Goal: Task Accomplishment & Management: Complete application form

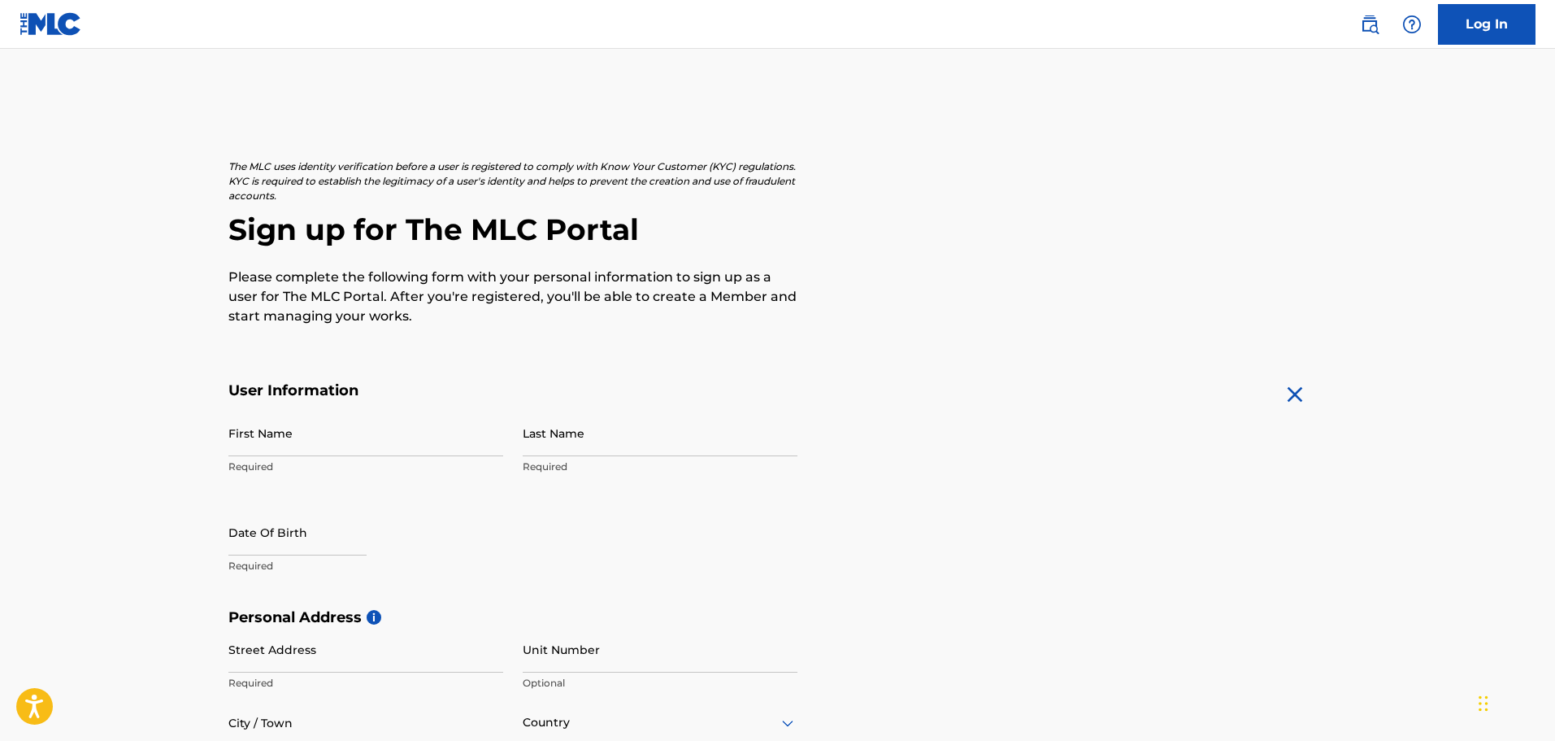
click at [287, 438] on input "First Name" at bounding box center [365, 433] width 275 height 46
type input "[PERSON_NAME]"
type input "[STREET_ADDRESS]"
type input "[PERSON_NAME]"
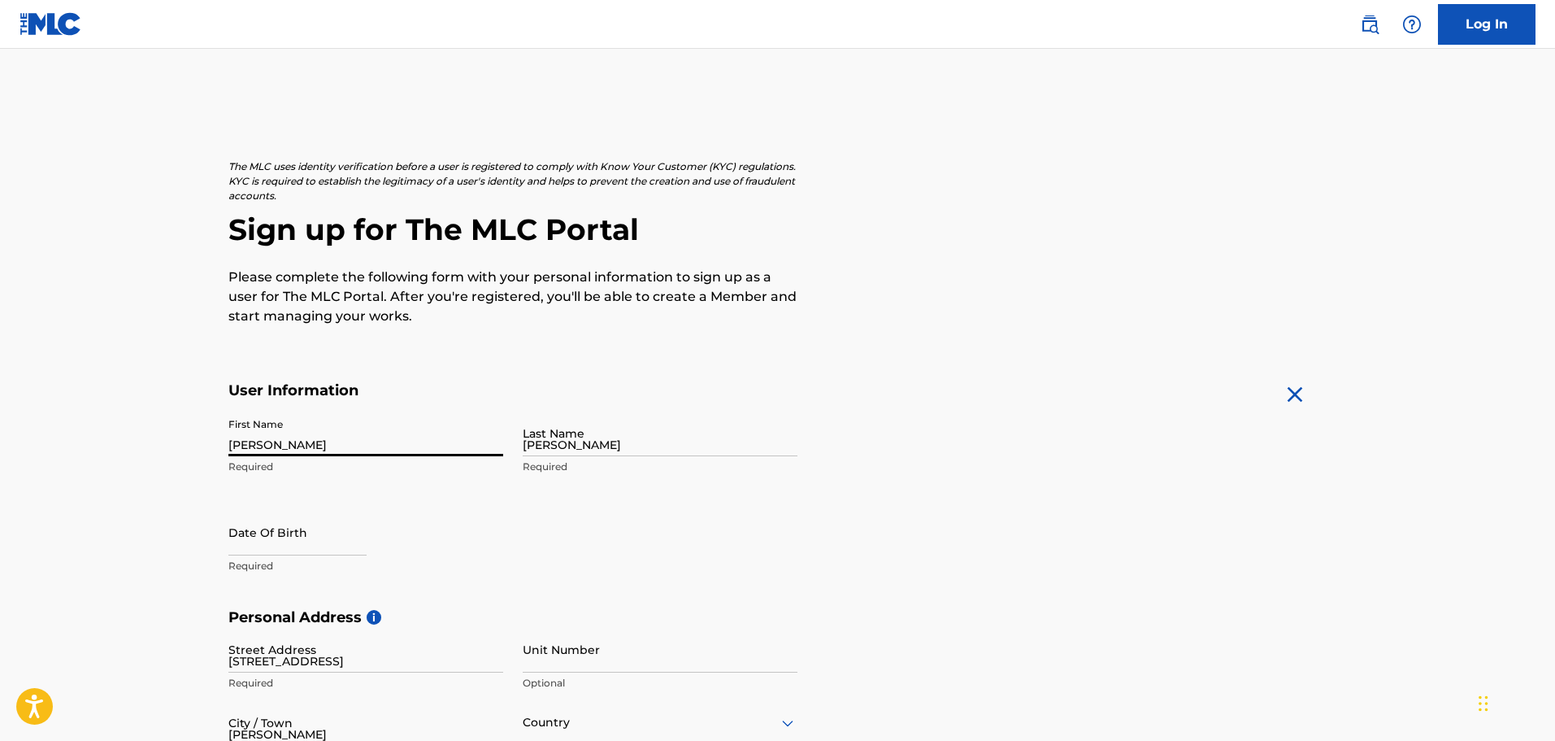
type input "[GEOGRAPHIC_DATA]"
type input "VA"
type input "22101"
type input "1"
type input "571"
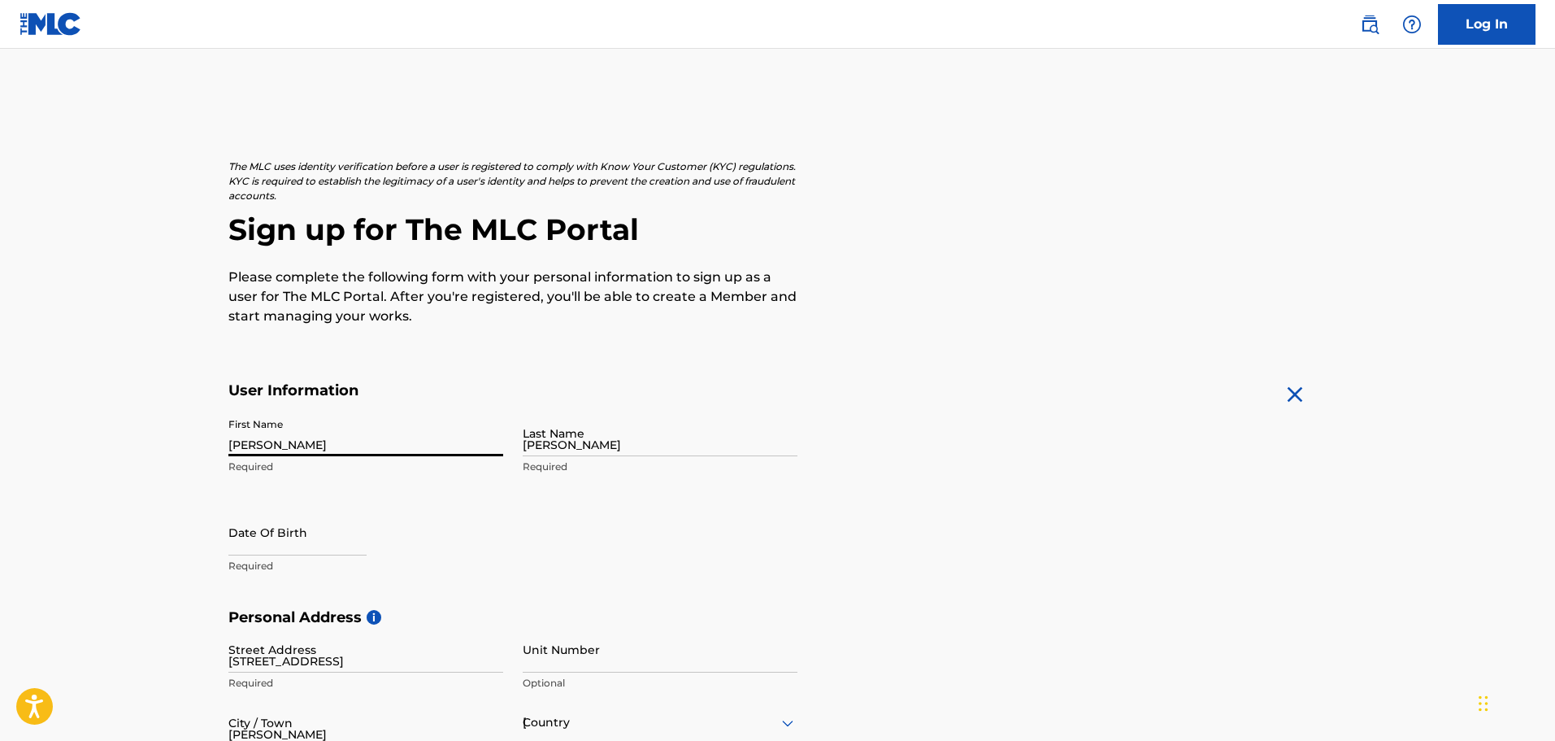
type input "6996909"
type input "[EMAIL_ADDRESS][DOMAIN_NAME]"
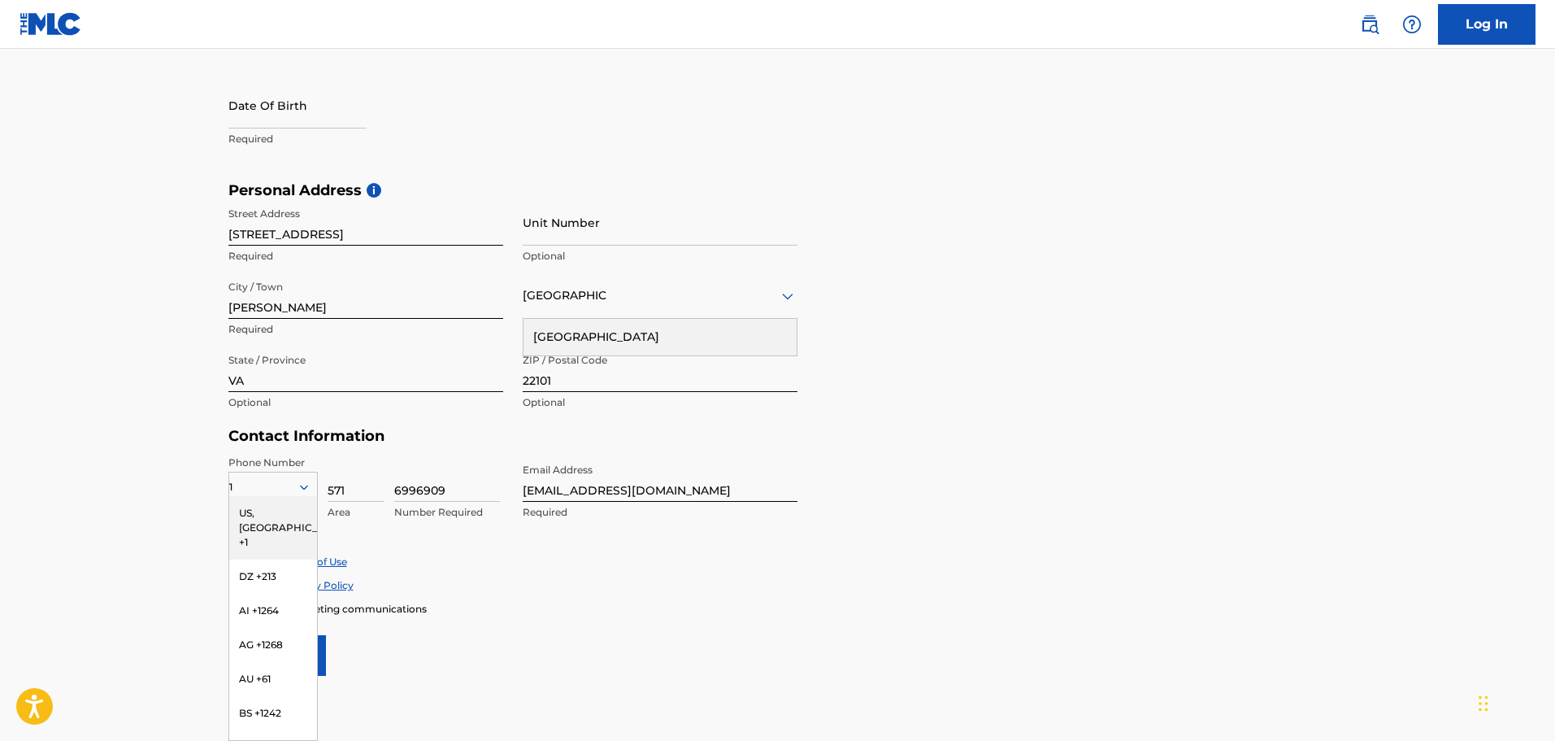
select select "7"
select select "2025"
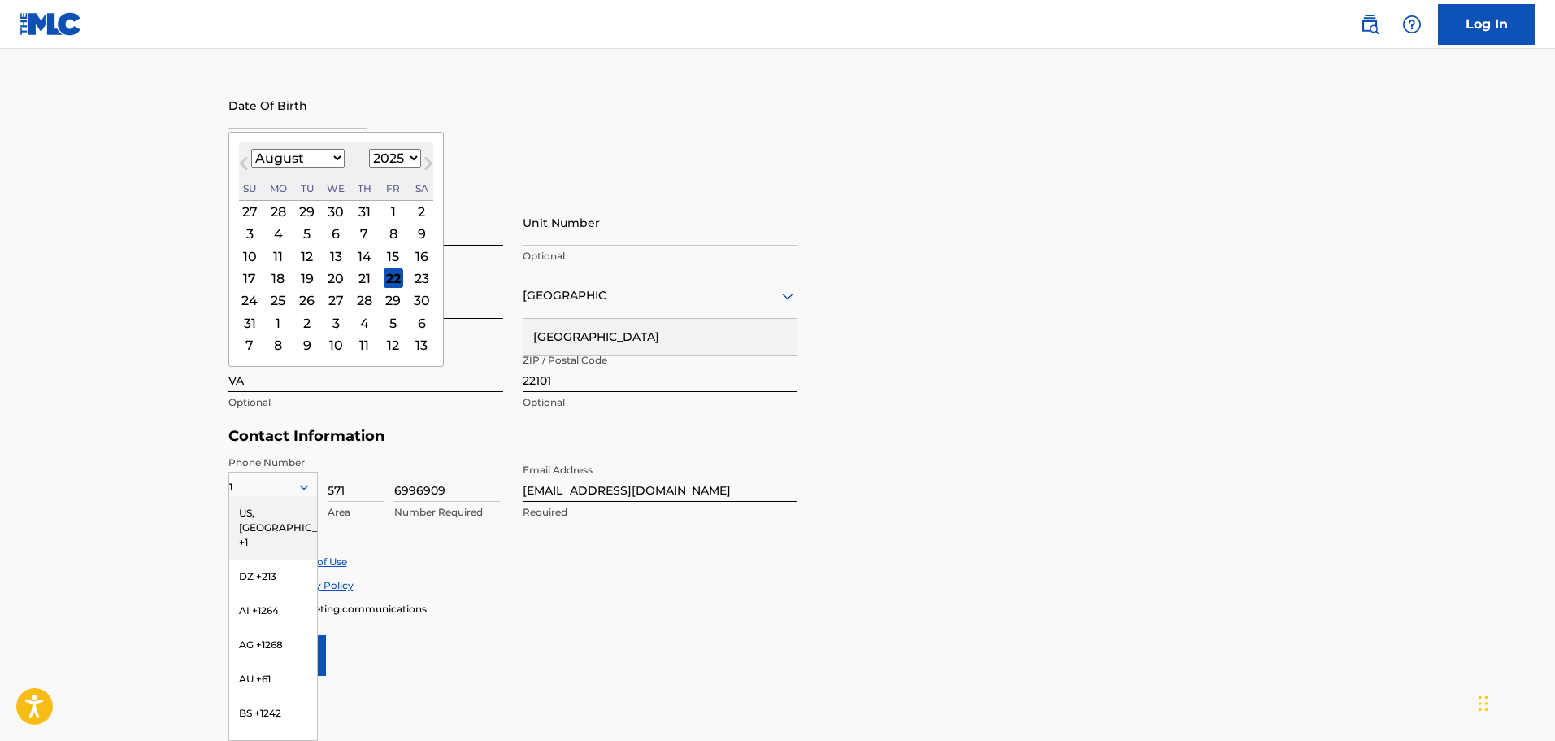
click at [307, 118] on input "text" at bounding box center [297, 105] width 138 height 46
type input "03/24/2000"
click at [167, 189] on main "The MLC uses identity verification before a user is registered to comply with K…" at bounding box center [777, 194] width 1555 height 1145
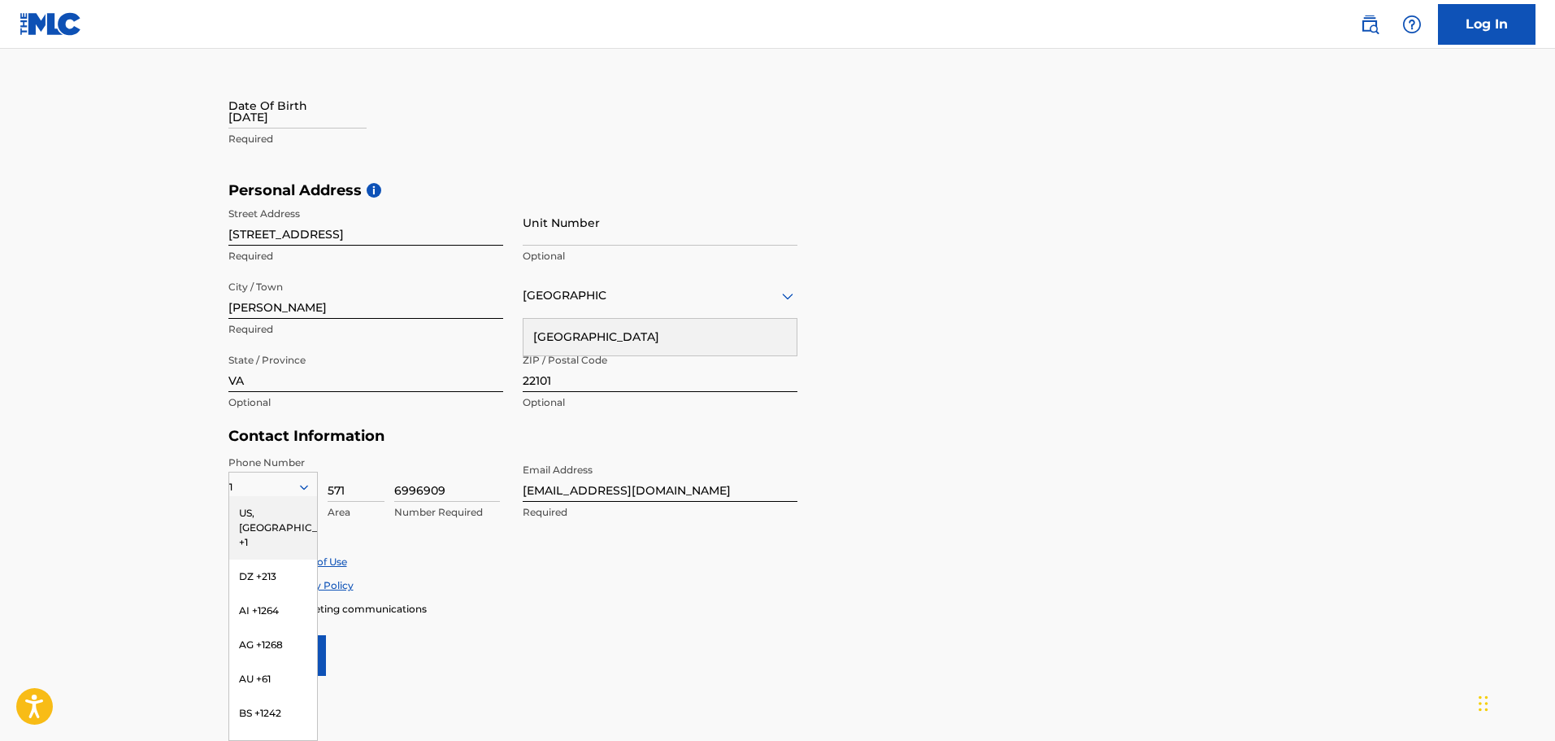
click at [291, 112] on input "03/24/2000" at bounding box center [297, 105] width 138 height 46
select select "7"
select select "2025"
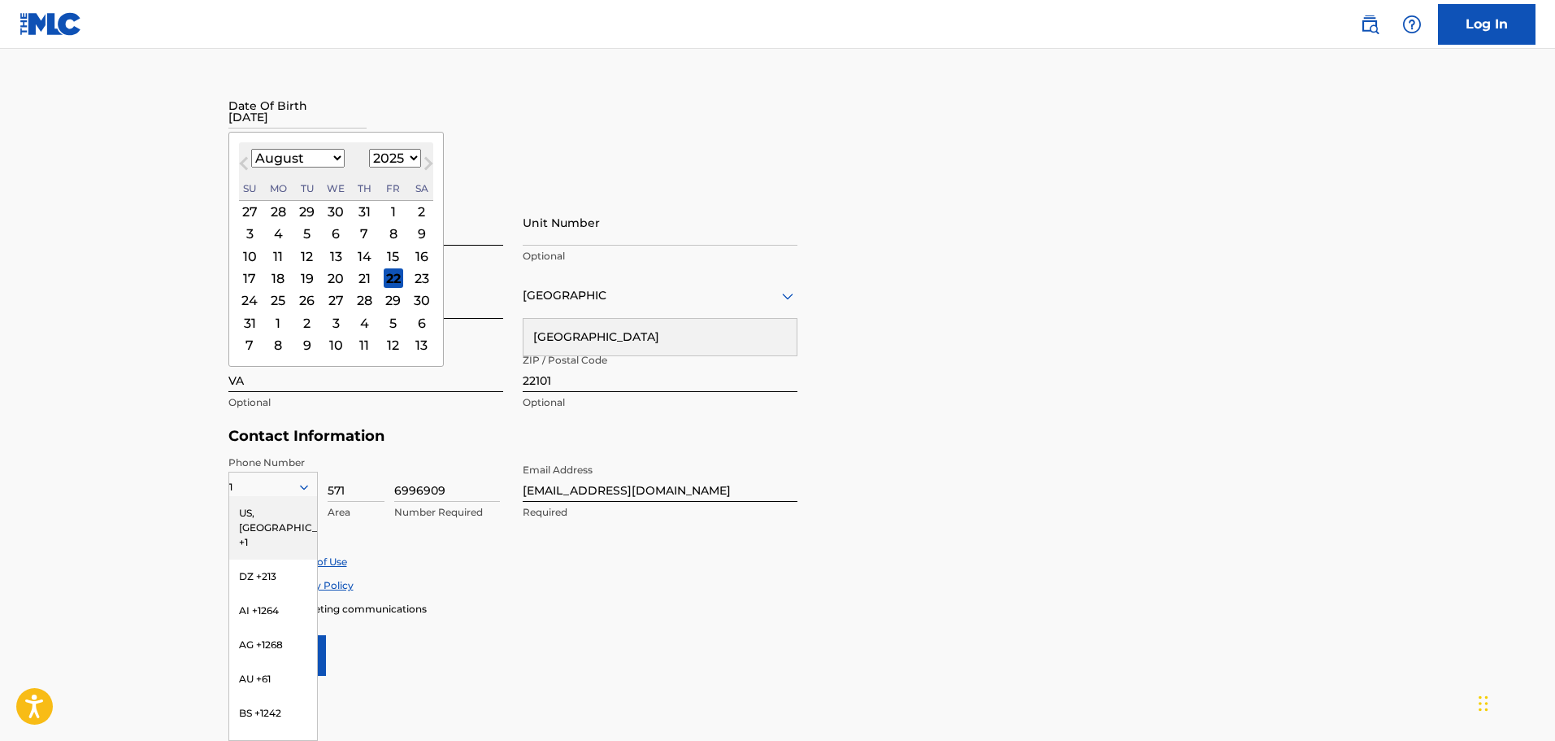
type input "03/24/2000"
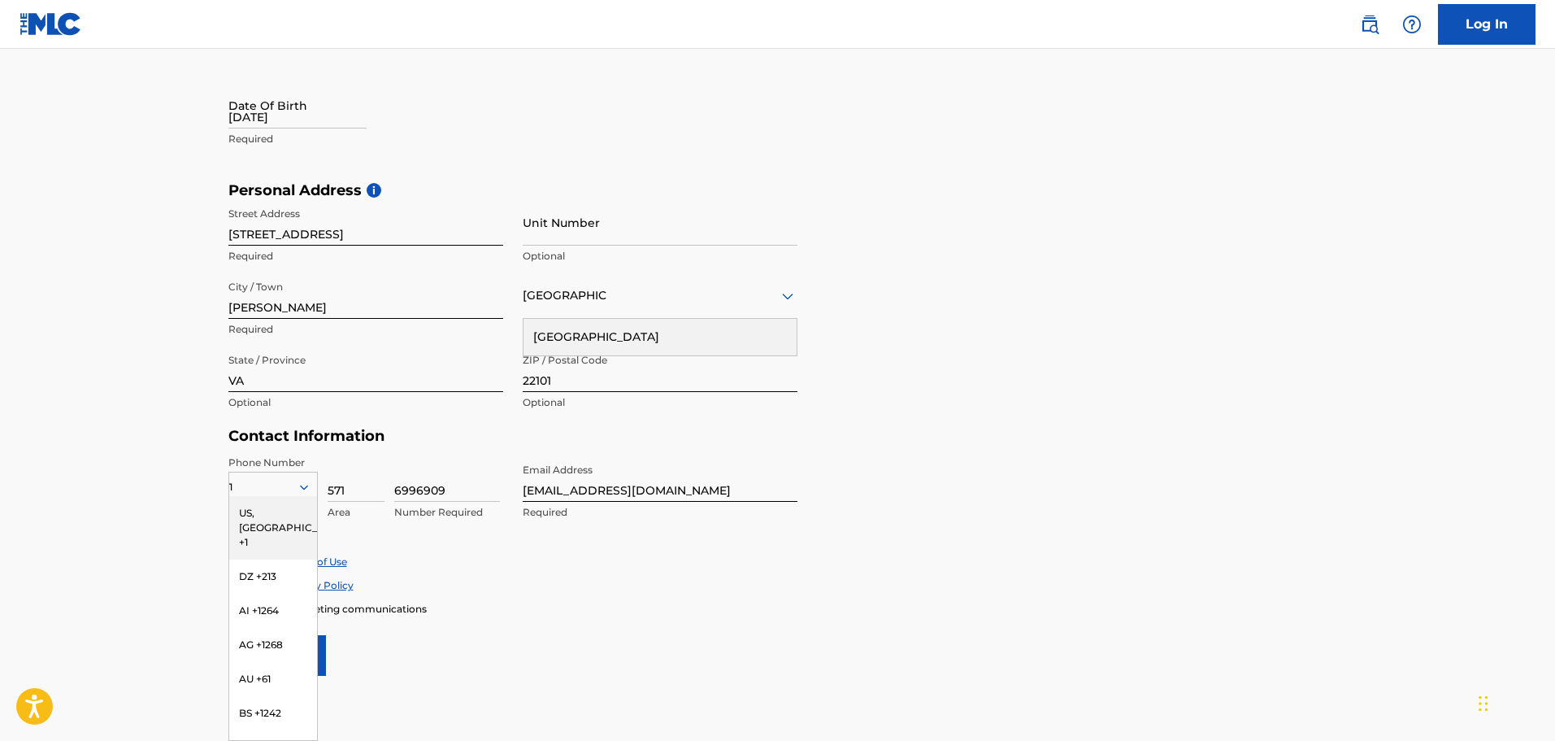
select select "7"
select select "2025"
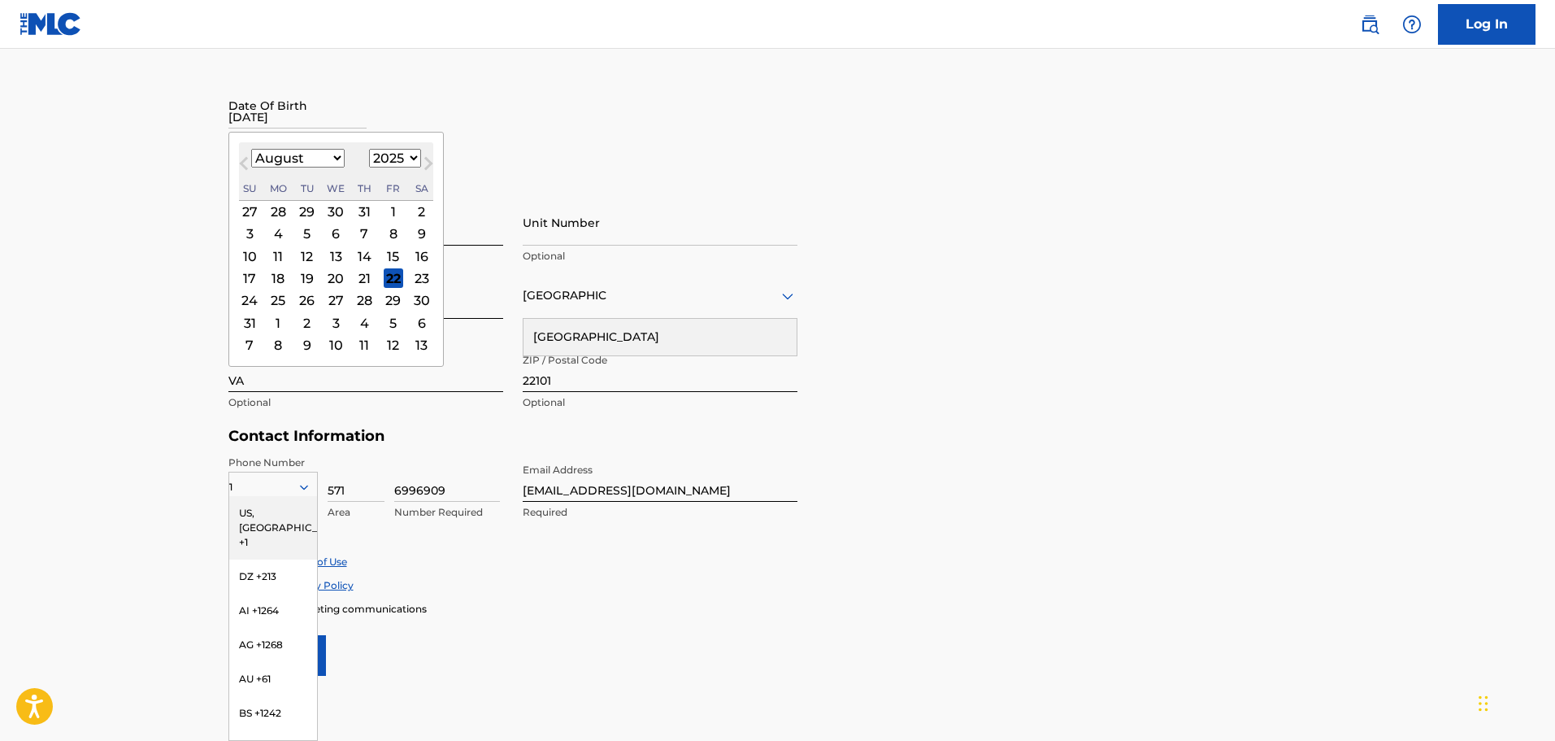
click at [291, 112] on input "03/24/2000" at bounding box center [297, 105] width 138 height 46
click at [315, 154] on select "January February March April May June July August September October November De…" at bounding box center [297, 158] width 93 height 19
select select "2"
click at [251, 149] on select "January February March April May June July August September October November De…" at bounding box center [297, 158] width 93 height 19
click at [381, 167] on div "1899 1900 1901 1902 1903 1904 1905 1906 1907 1908 1909 1910 1911 1912 1913 1914…" at bounding box center [395, 159] width 52 height 20
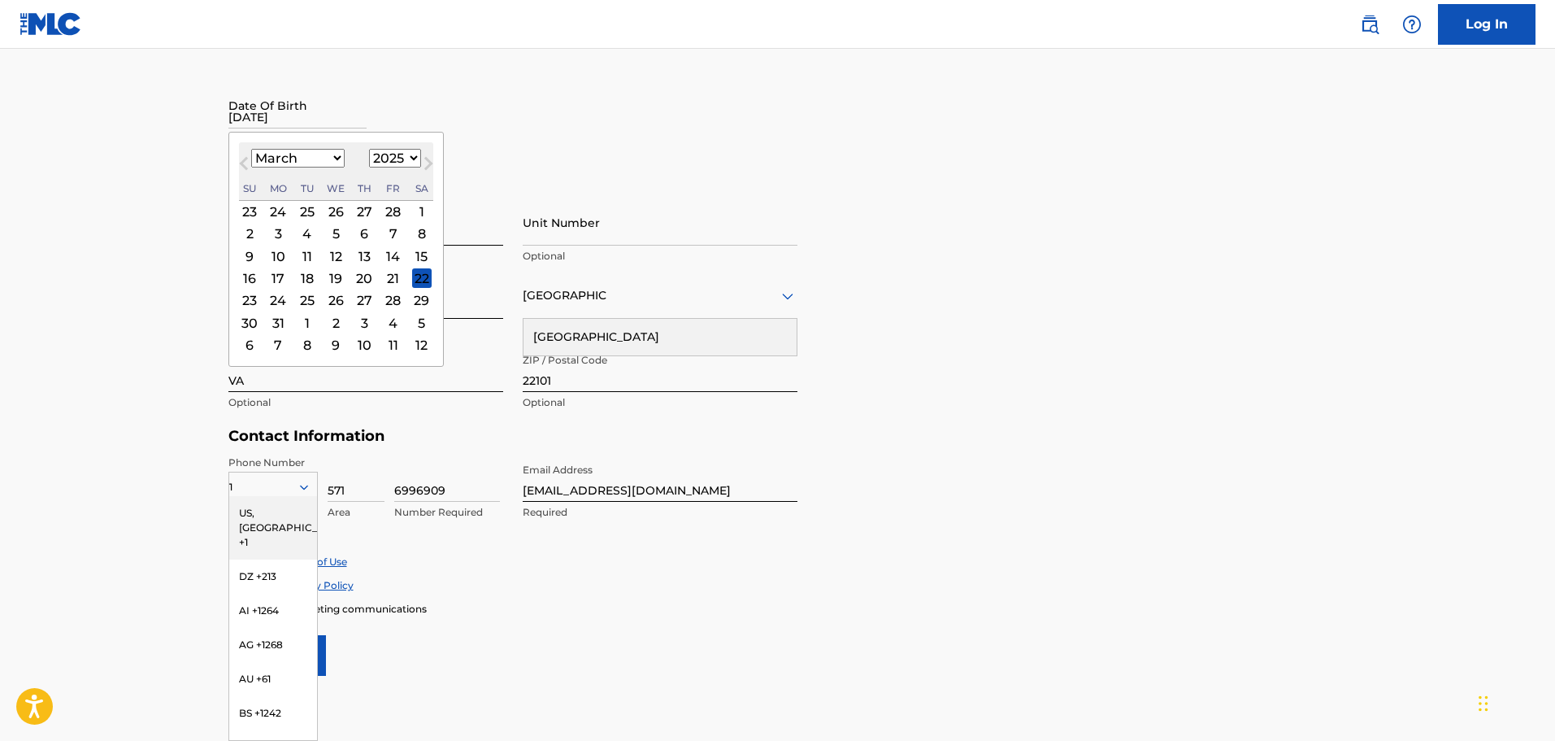
click at [395, 146] on div "March 2025 January February March April May June July August September October …" at bounding box center [336, 171] width 194 height 59
click at [396, 158] on select "1899 1900 1901 1902 1903 1904 1905 1906 1907 1908 1909 1910 1911 1912 1913 1914…" at bounding box center [395, 158] width 52 height 19
select select "2000"
click at [369, 149] on select "1899 1900 1901 1902 1903 1904 1905 1906 1907 1908 1909 1910 1911 1912 1913 1914…" at bounding box center [395, 158] width 52 height 19
click at [391, 276] on div "24" at bounding box center [394, 278] width 20 height 20
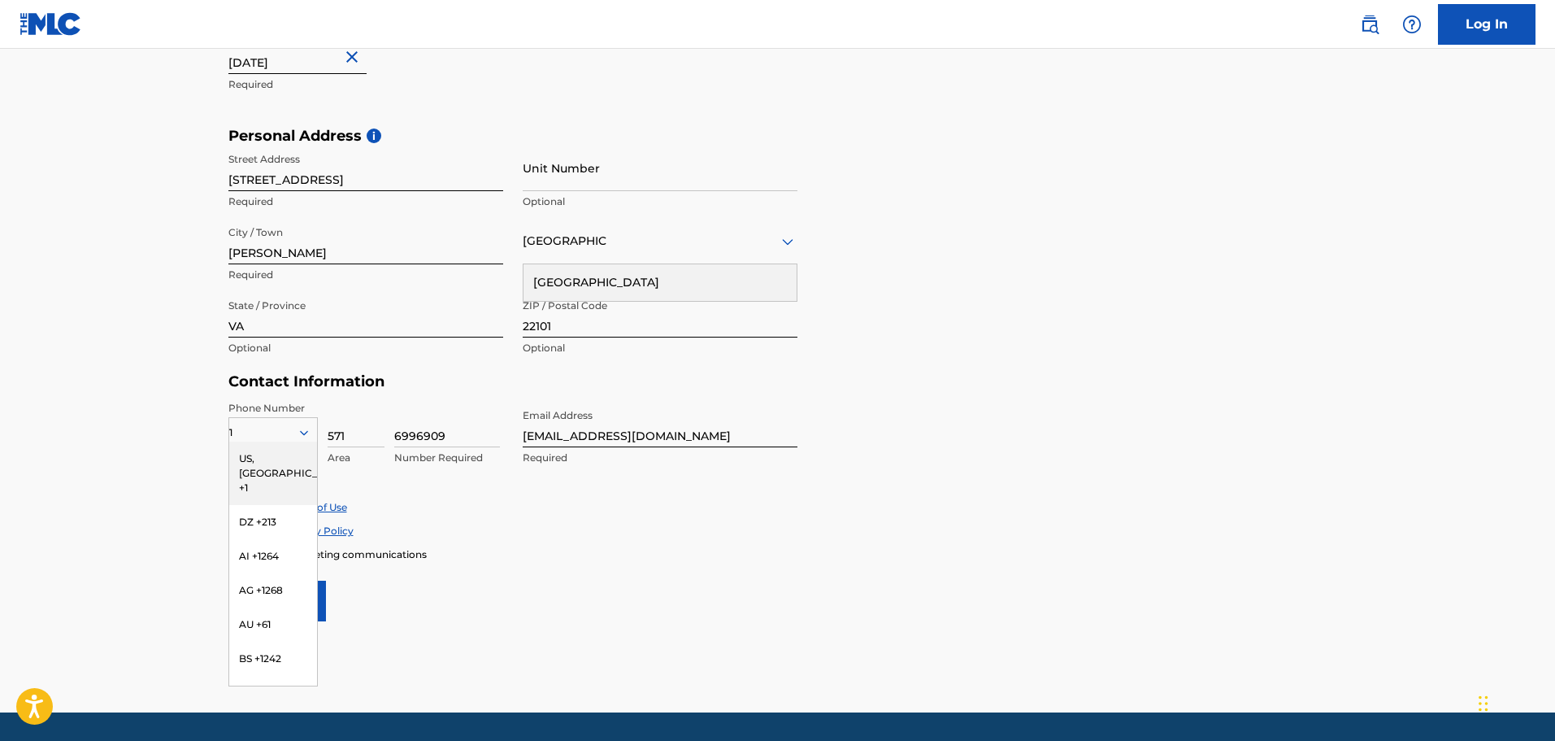
scroll to position [482, 0]
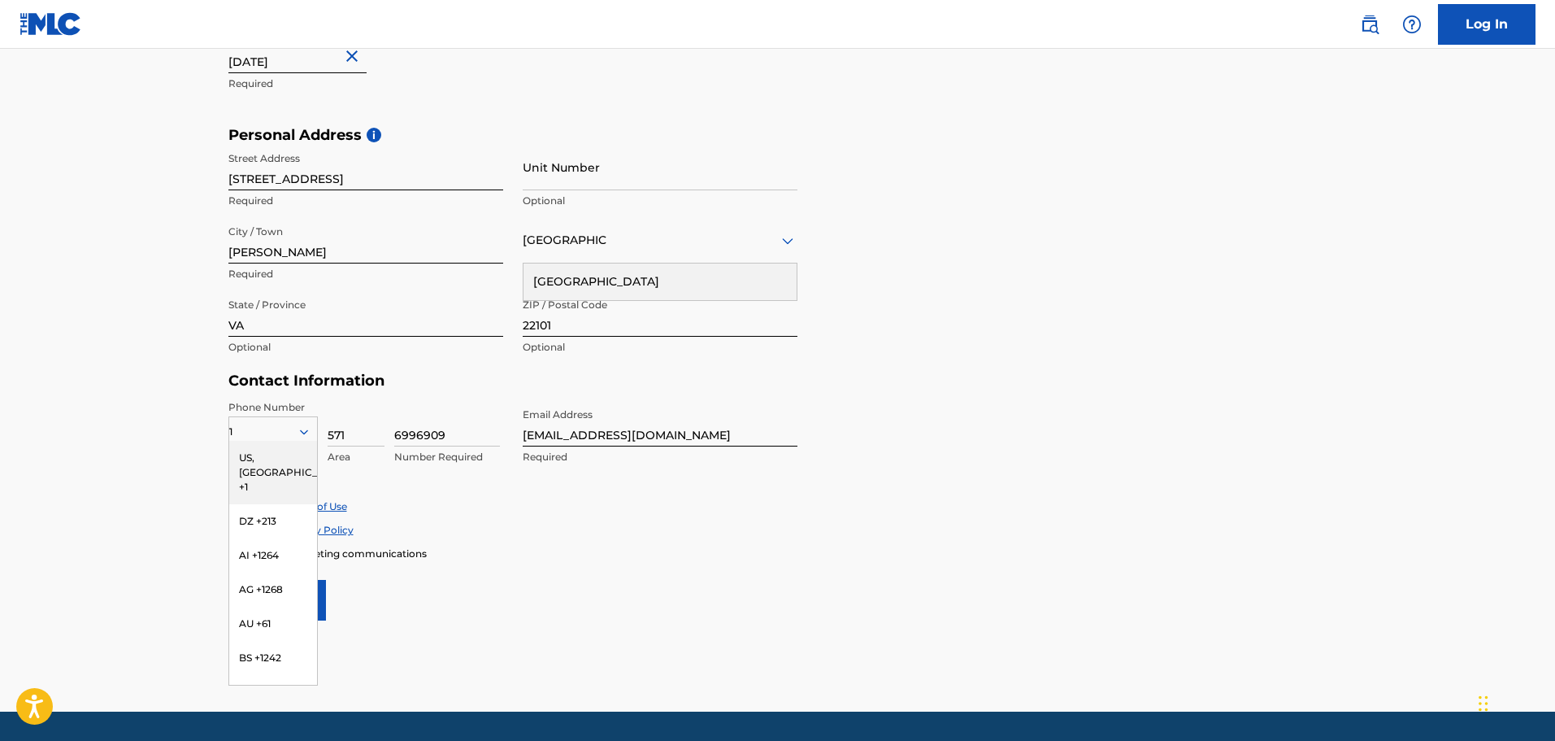
click at [172, 471] on main "The MLC uses identity verification before a user is registered to comply with K…" at bounding box center [777, 139] width 1555 height 1145
click at [266, 454] on div "US, [GEOGRAPHIC_DATA] +1" at bounding box center [273, 472] width 88 height 63
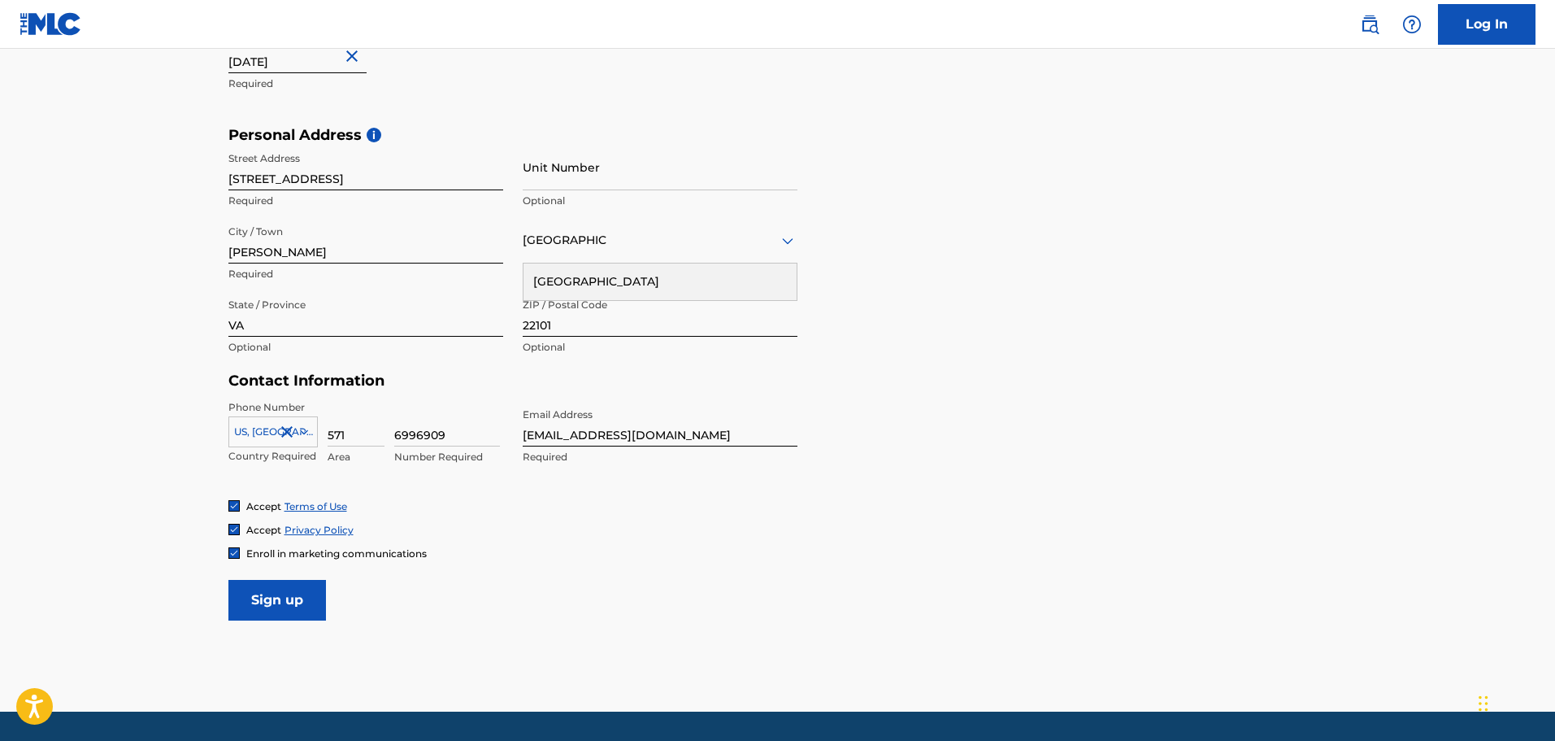
click at [231, 555] on img at bounding box center [234, 553] width 10 height 10
click at [266, 589] on input "Sign up" at bounding box center [277, 600] width 98 height 41
click at [255, 607] on input "Sign up" at bounding box center [277, 600] width 98 height 41
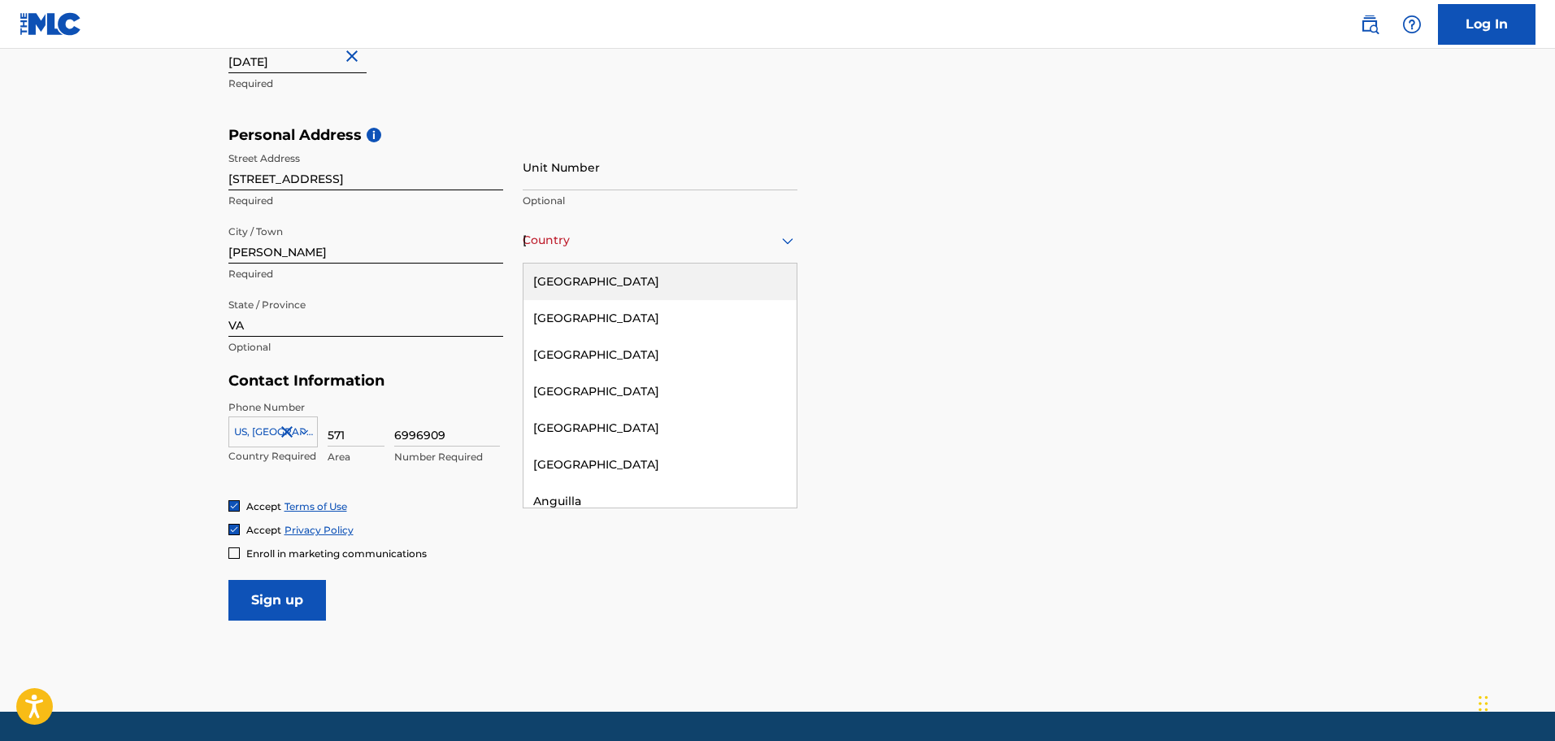
click at [664, 248] on div "[GEOGRAPHIC_DATA]" at bounding box center [660, 240] width 275 height 20
click at [640, 272] on div "[GEOGRAPHIC_DATA]" at bounding box center [660, 281] width 273 height 37
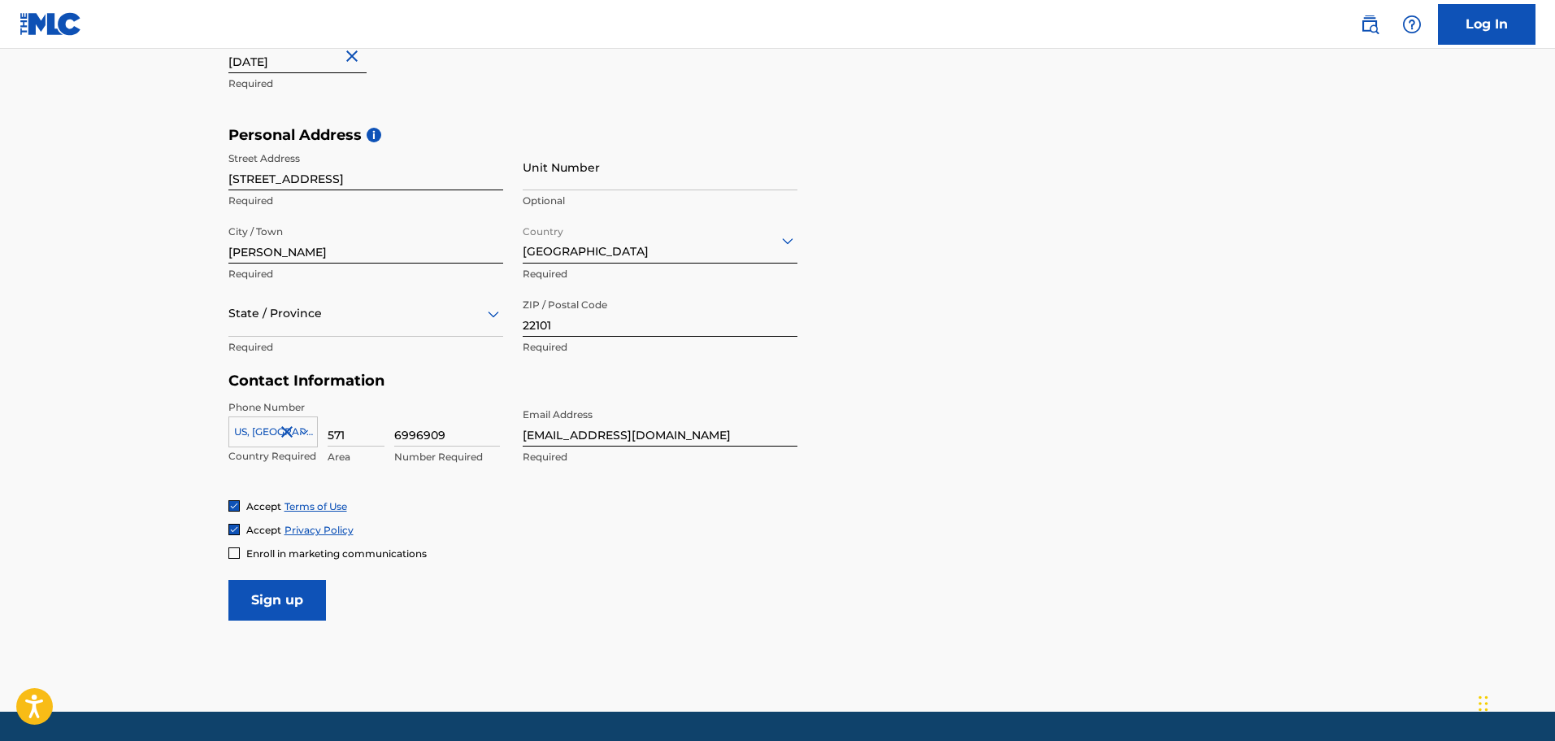
click at [353, 313] on div at bounding box center [365, 313] width 275 height 20
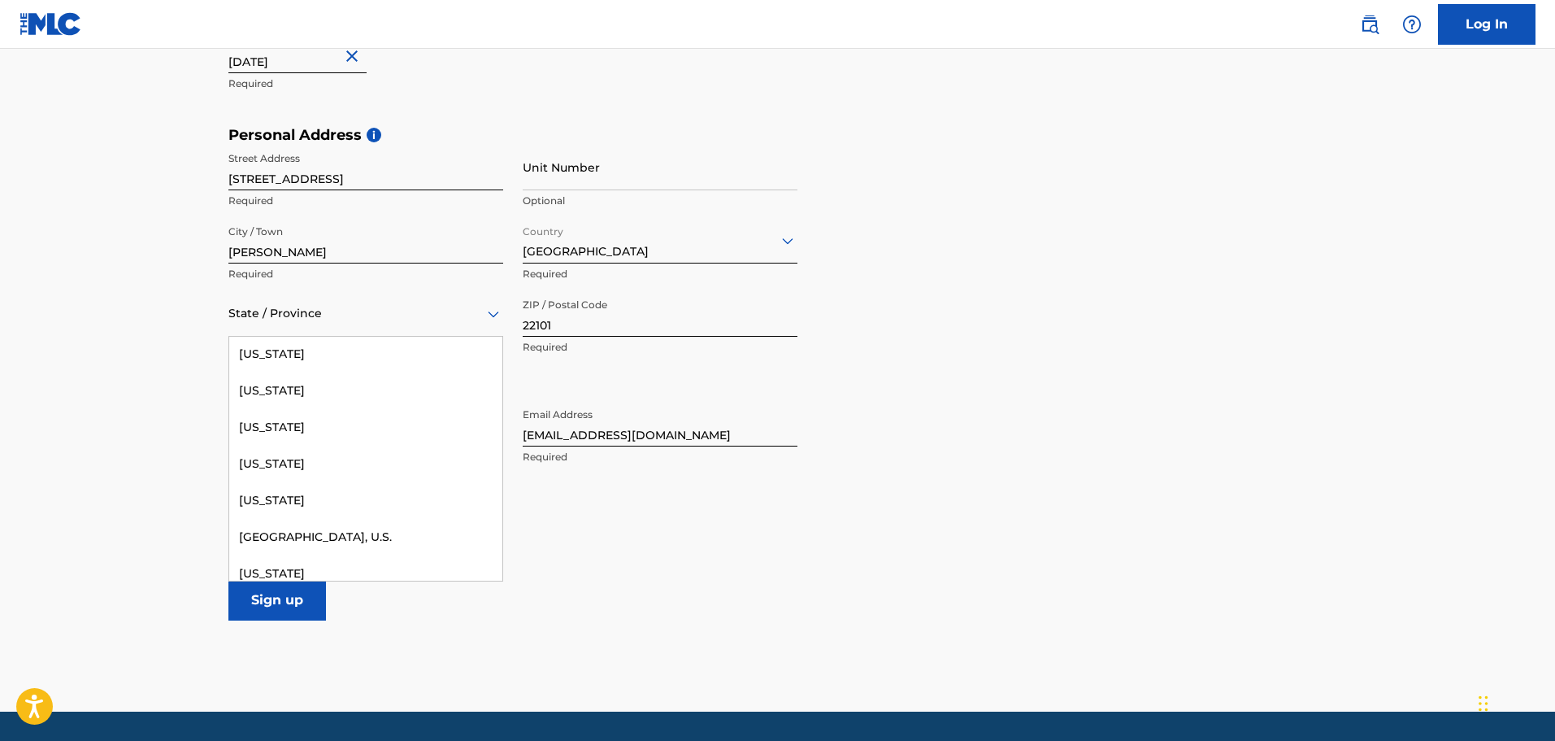
scroll to position [1841, 0]
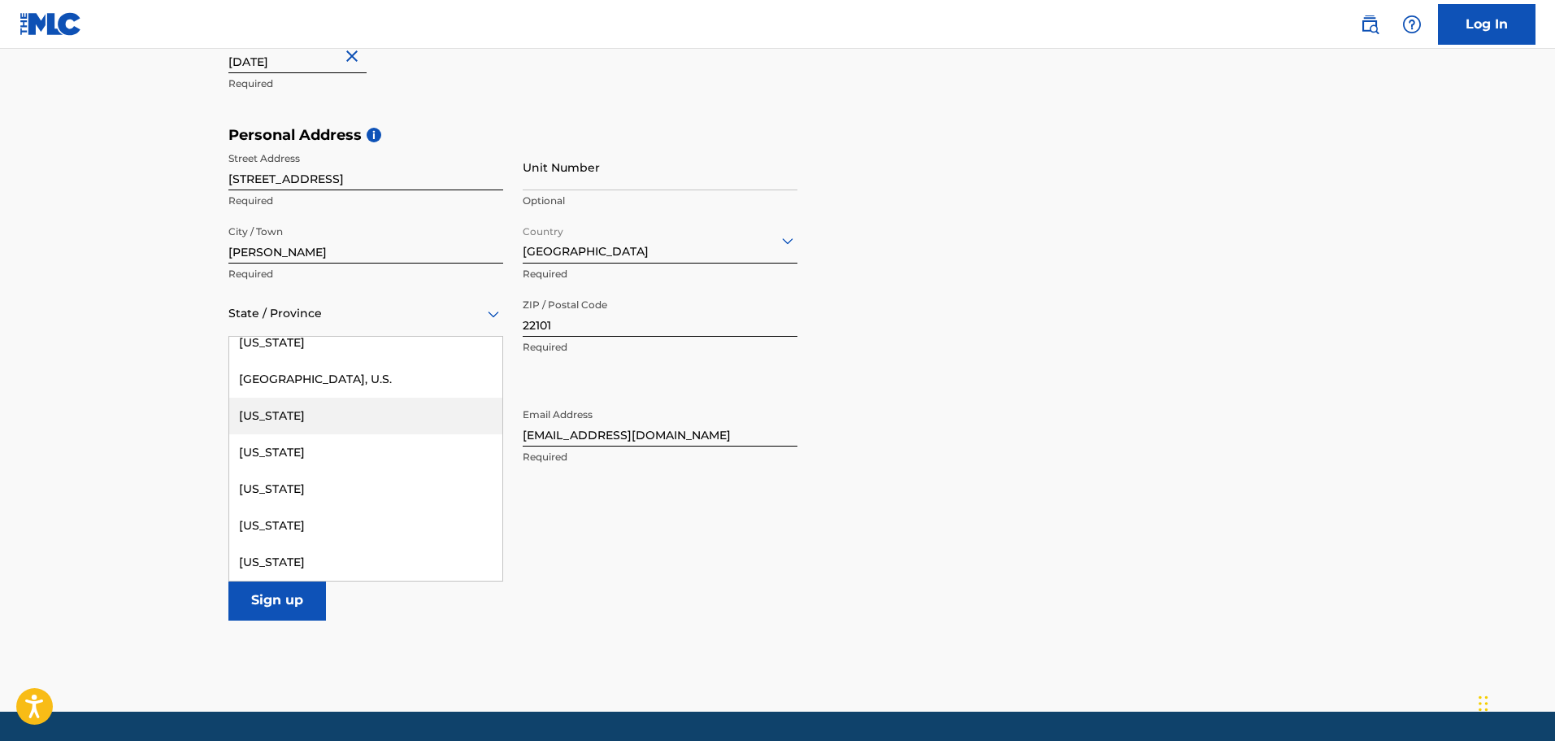
click at [303, 415] on div "[US_STATE]" at bounding box center [365, 416] width 273 height 37
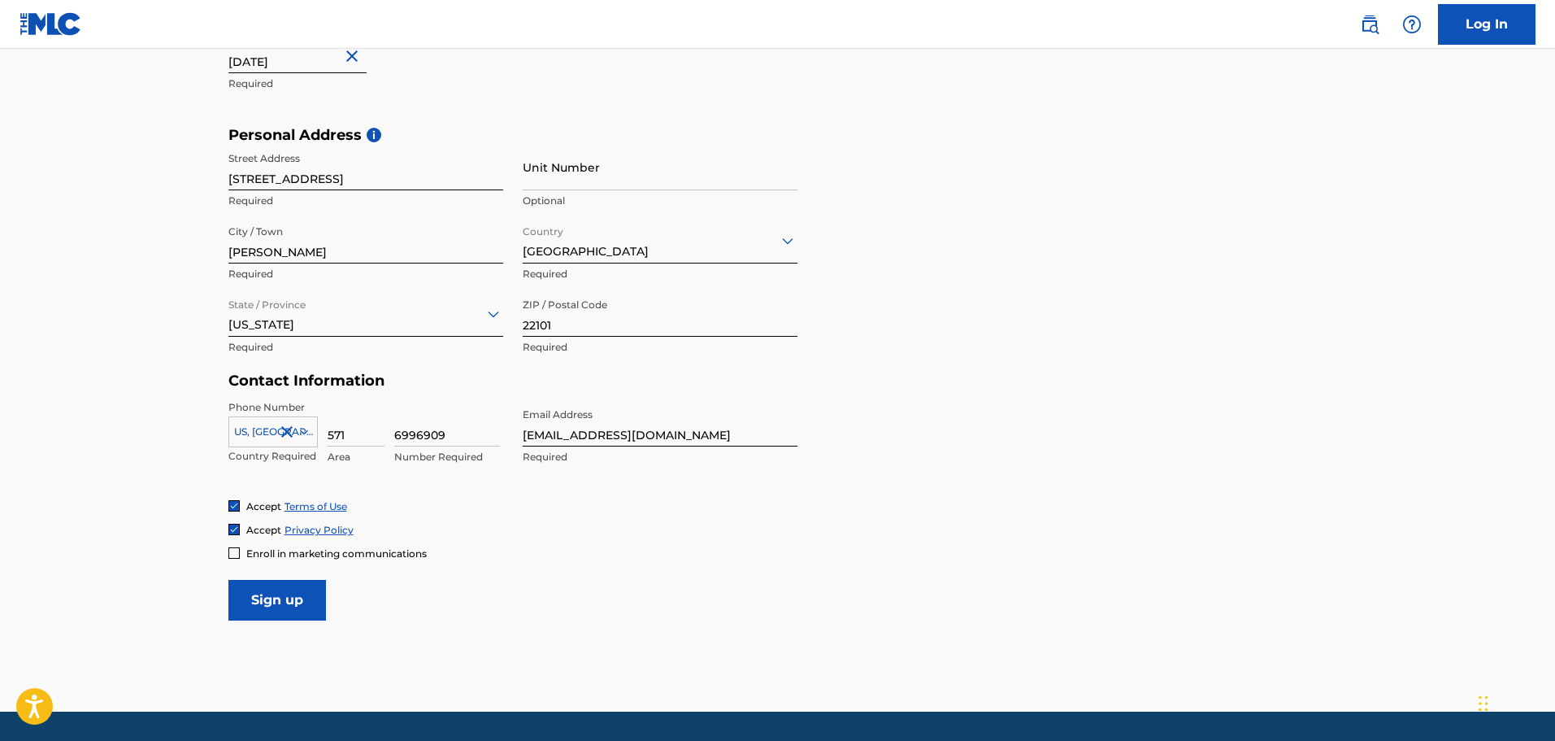
click at [259, 610] on input "Sign up" at bounding box center [277, 600] width 98 height 41
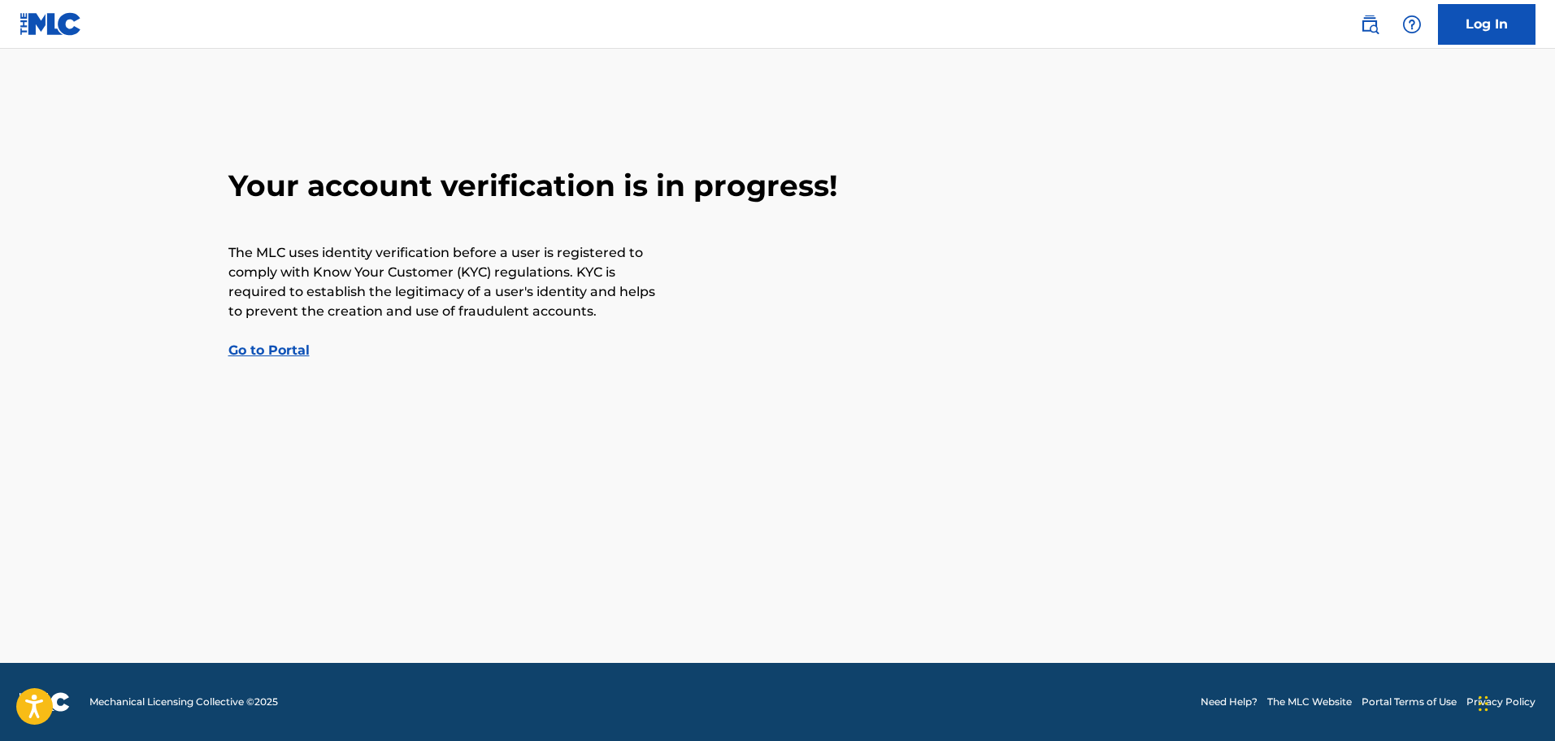
click at [268, 355] on link "Go to Portal" at bounding box center [268, 349] width 81 height 15
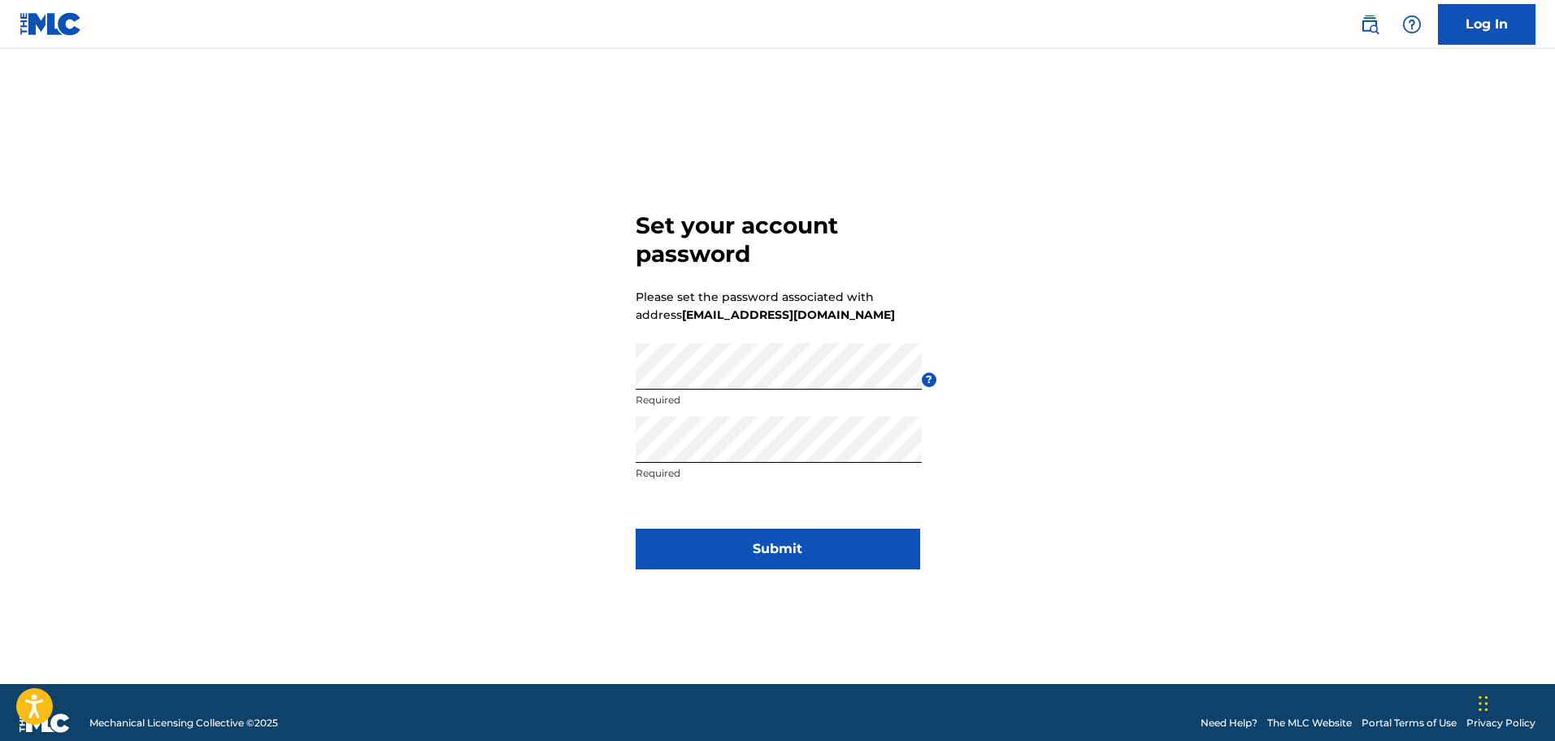
drag, startPoint x: 780, startPoint y: 545, endPoint x: 722, endPoint y: 543, distance: 57.8
click at [722, 543] on button "Submit" at bounding box center [778, 548] width 285 height 41
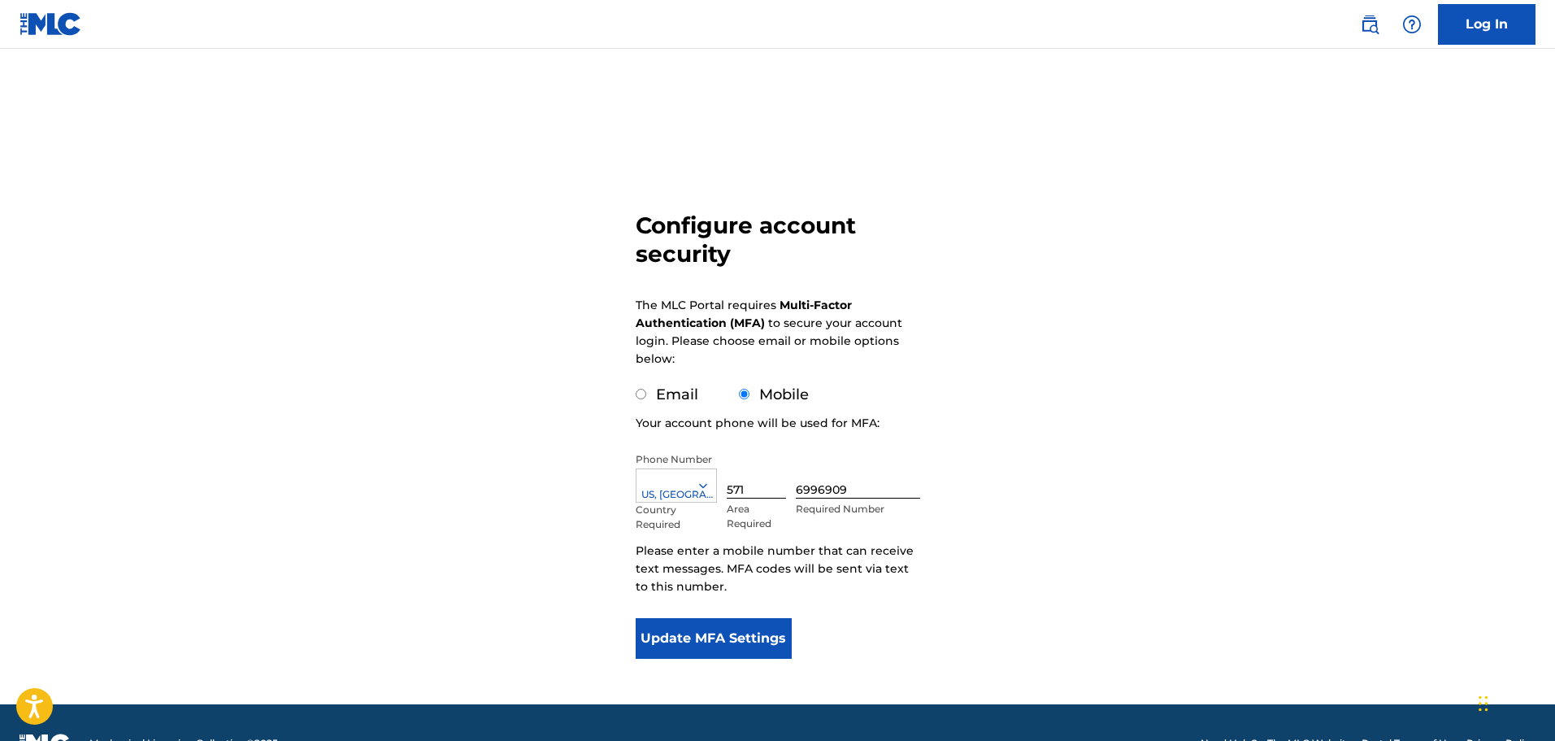
click at [697, 632] on button "Update MFA Settings" at bounding box center [714, 638] width 157 height 41
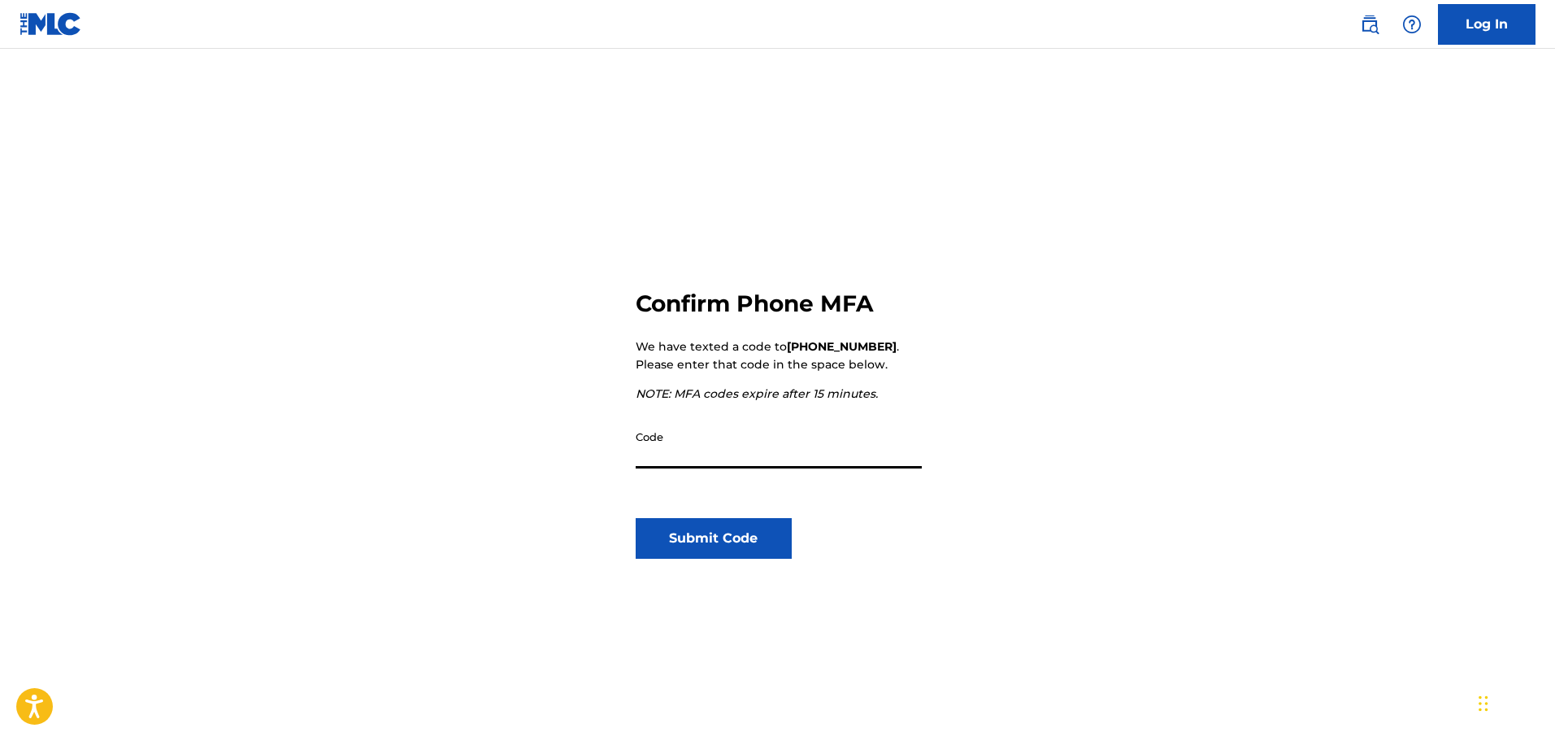
click at [745, 454] on input "Code" at bounding box center [779, 445] width 286 height 46
type input "064326"
click at [692, 545] on button "Submit Code" at bounding box center [714, 538] width 157 height 41
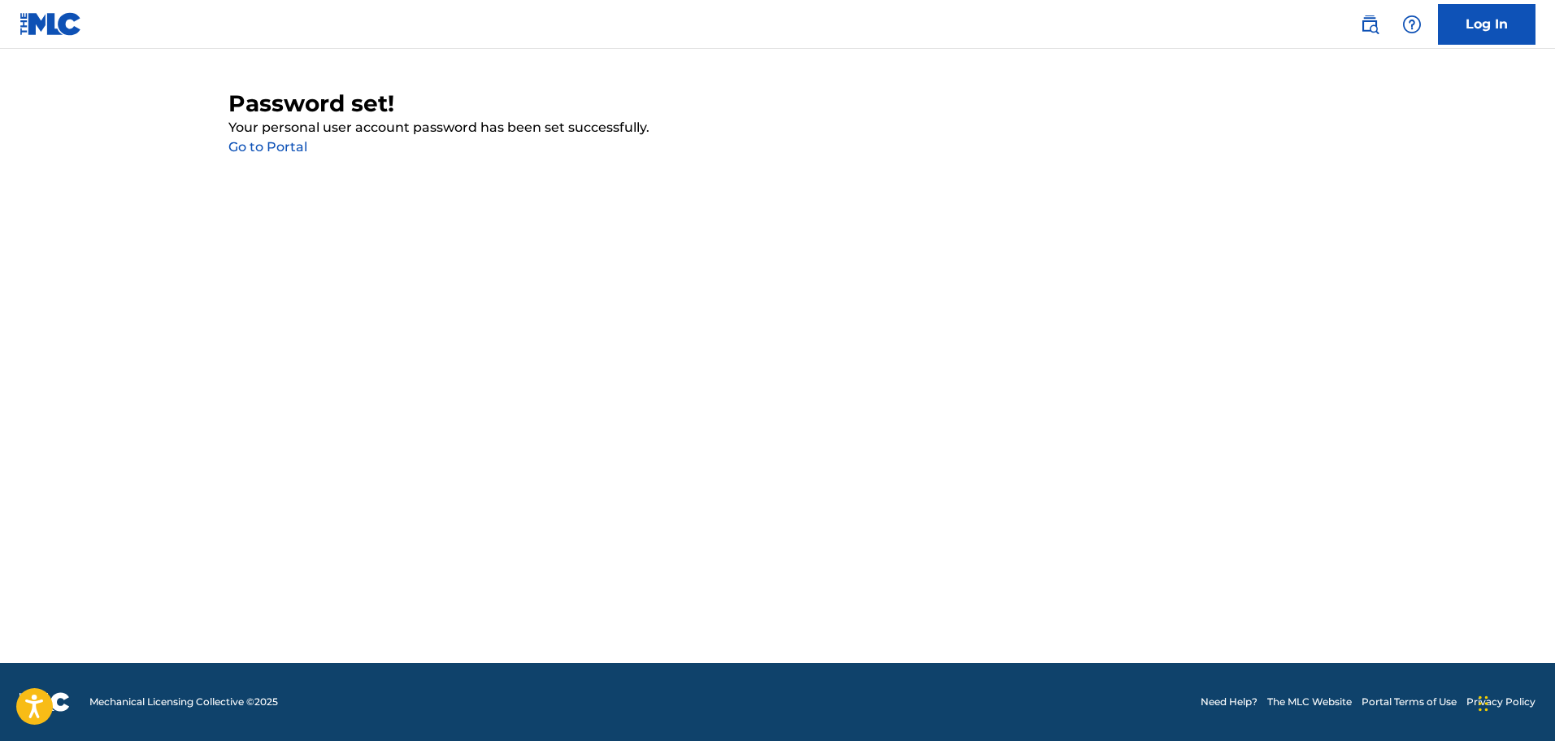
click at [275, 144] on link "Go to Portal" at bounding box center [267, 146] width 79 height 15
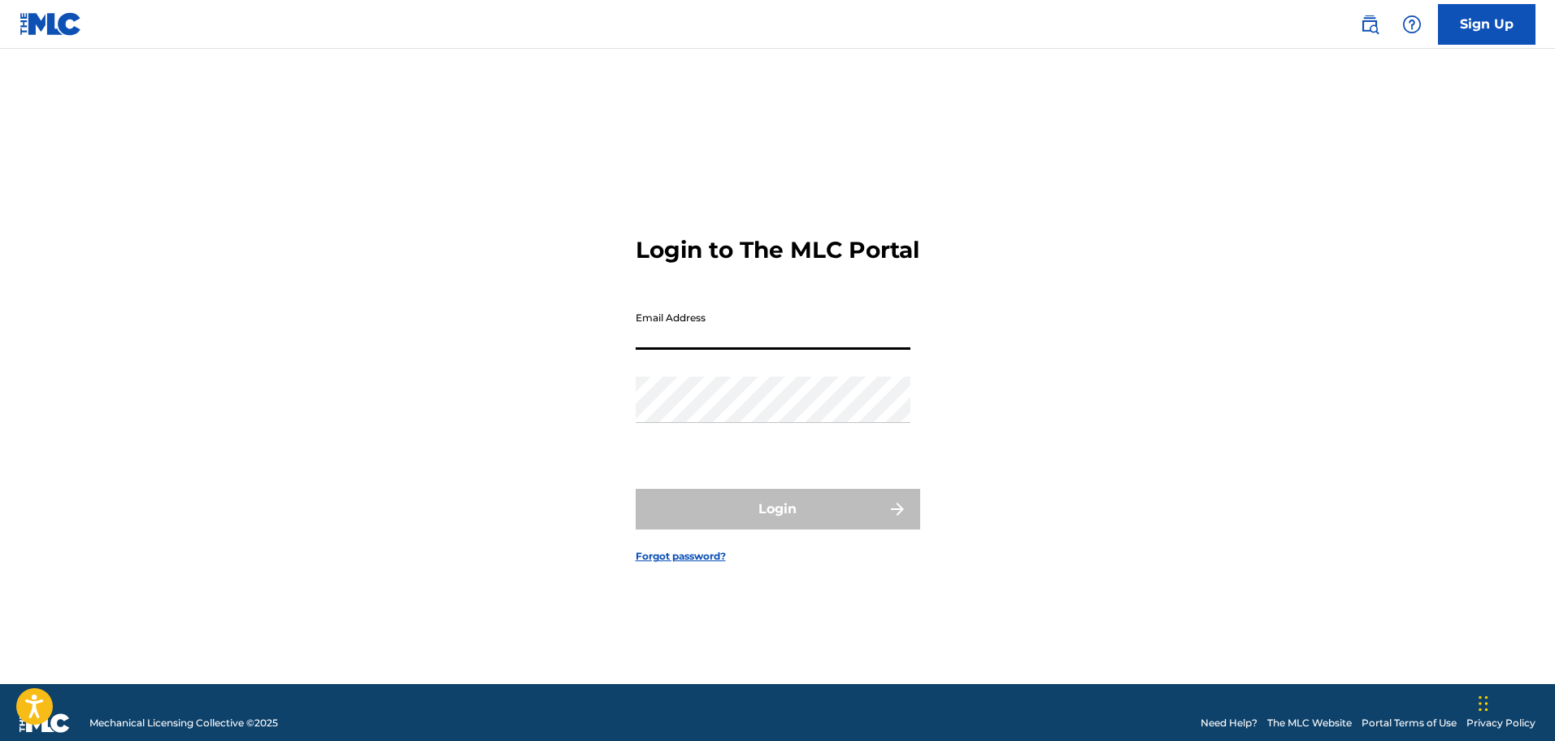
click at [771, 330] on input "Email Address" at bounding box center [773, 326] width 275 height 46
type input "[EMAIL_ADDRESS][DOMAIN_NAME]"
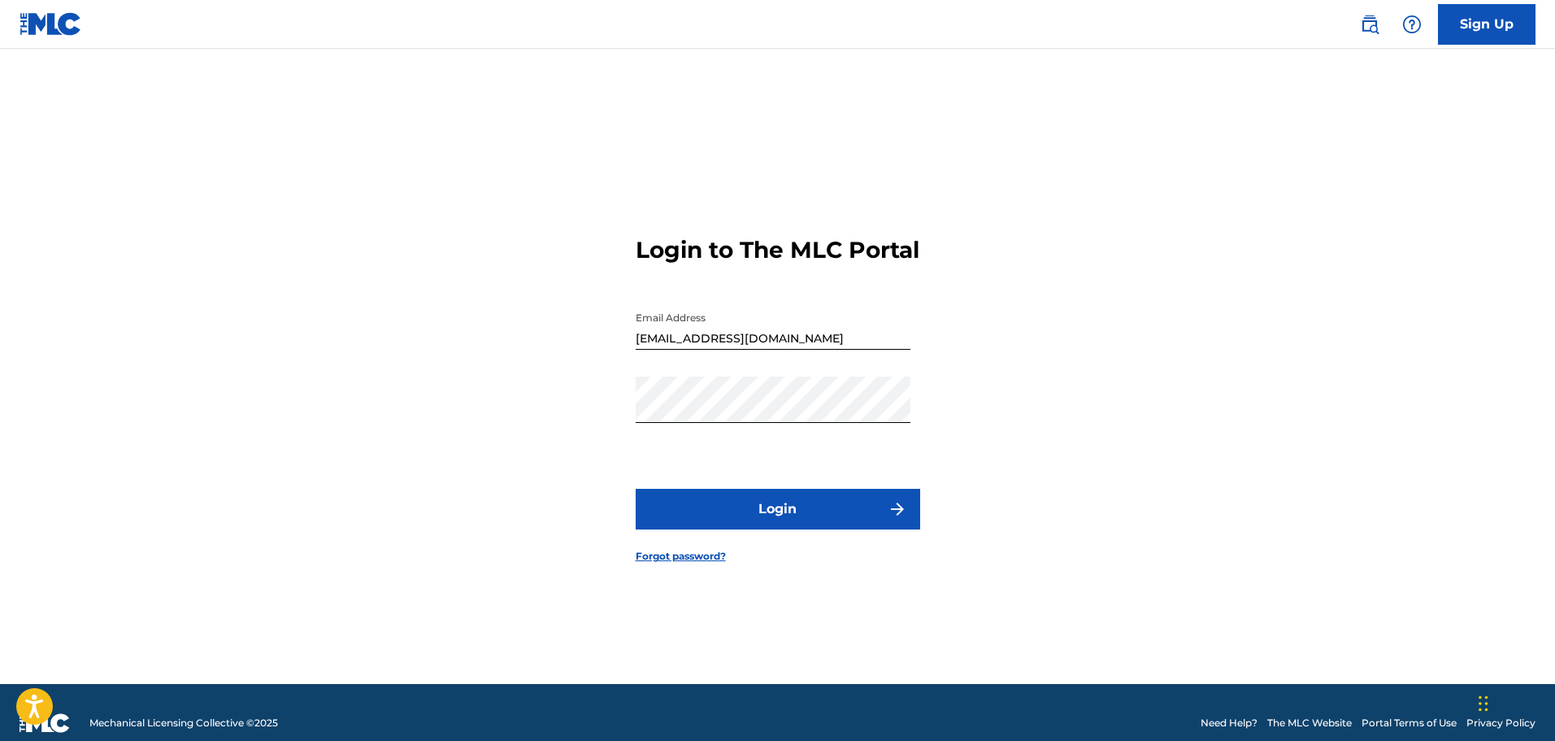
click at [739, 521] on button "Login" at bounding box center [778, 509] width 285 height 41
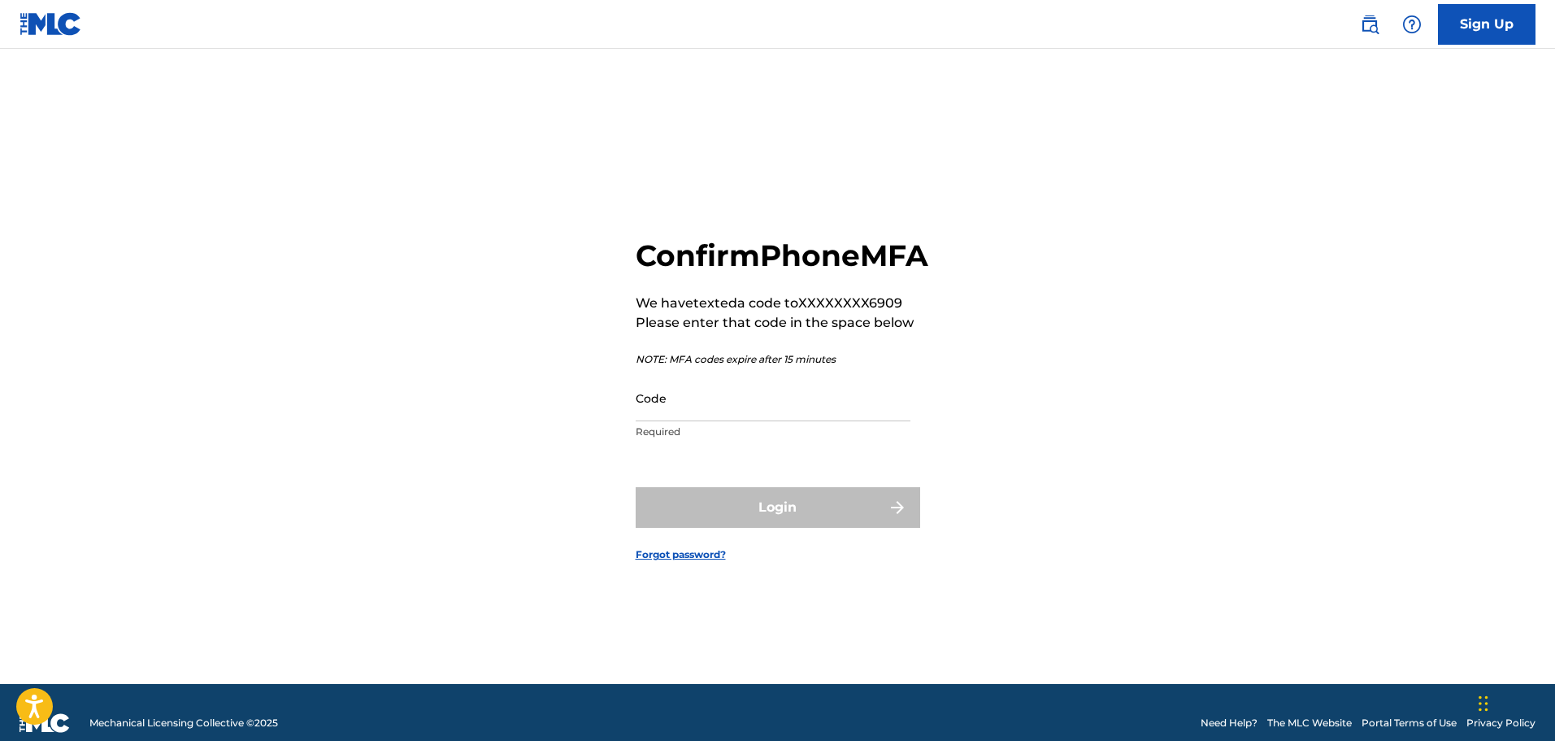
click at [742, 421] on input "Code" at bounding box center [773, 398] width 275 height 46
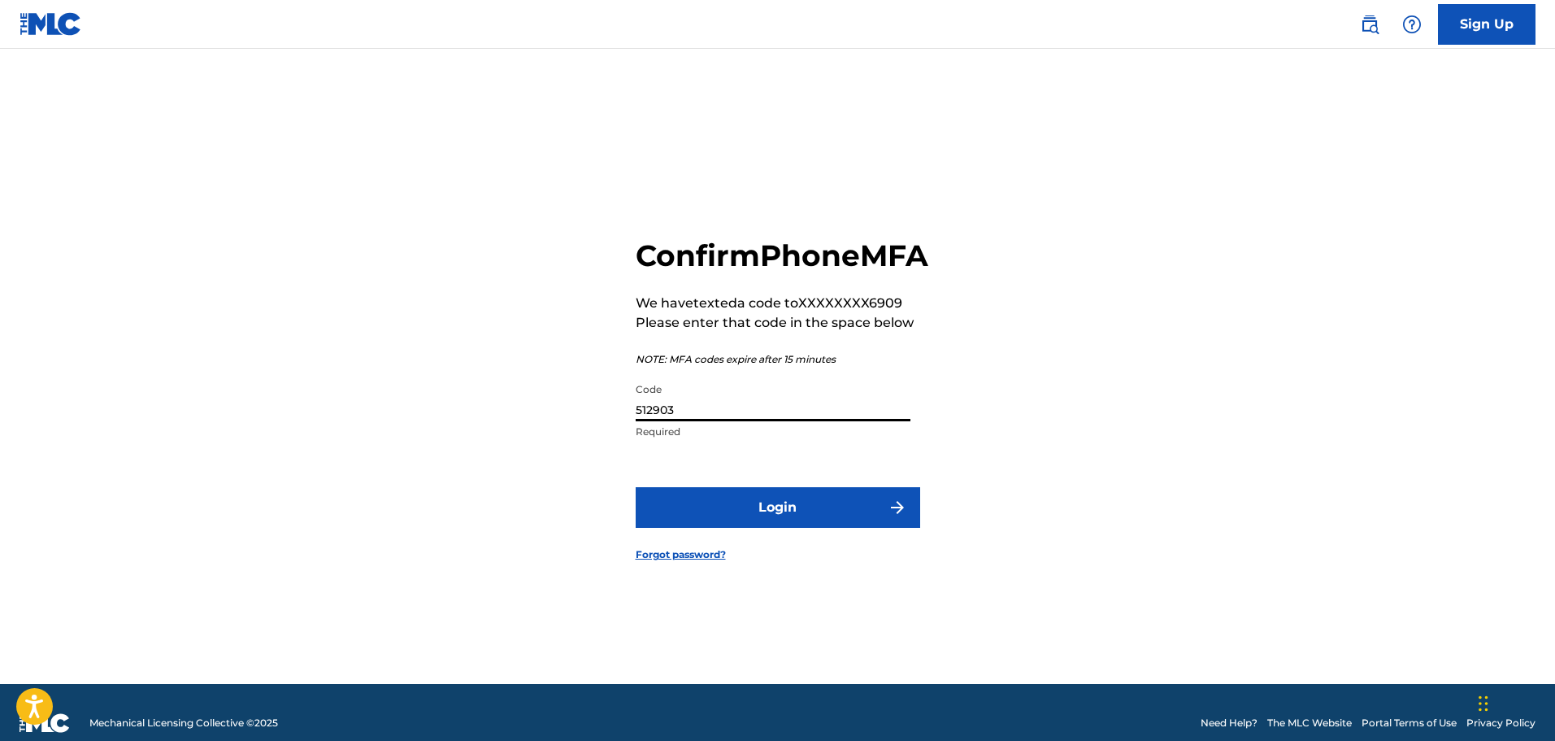
type input "512903"
click at [767, 528] on button "Login" at bounding box center [778, 507] width 285 height 41
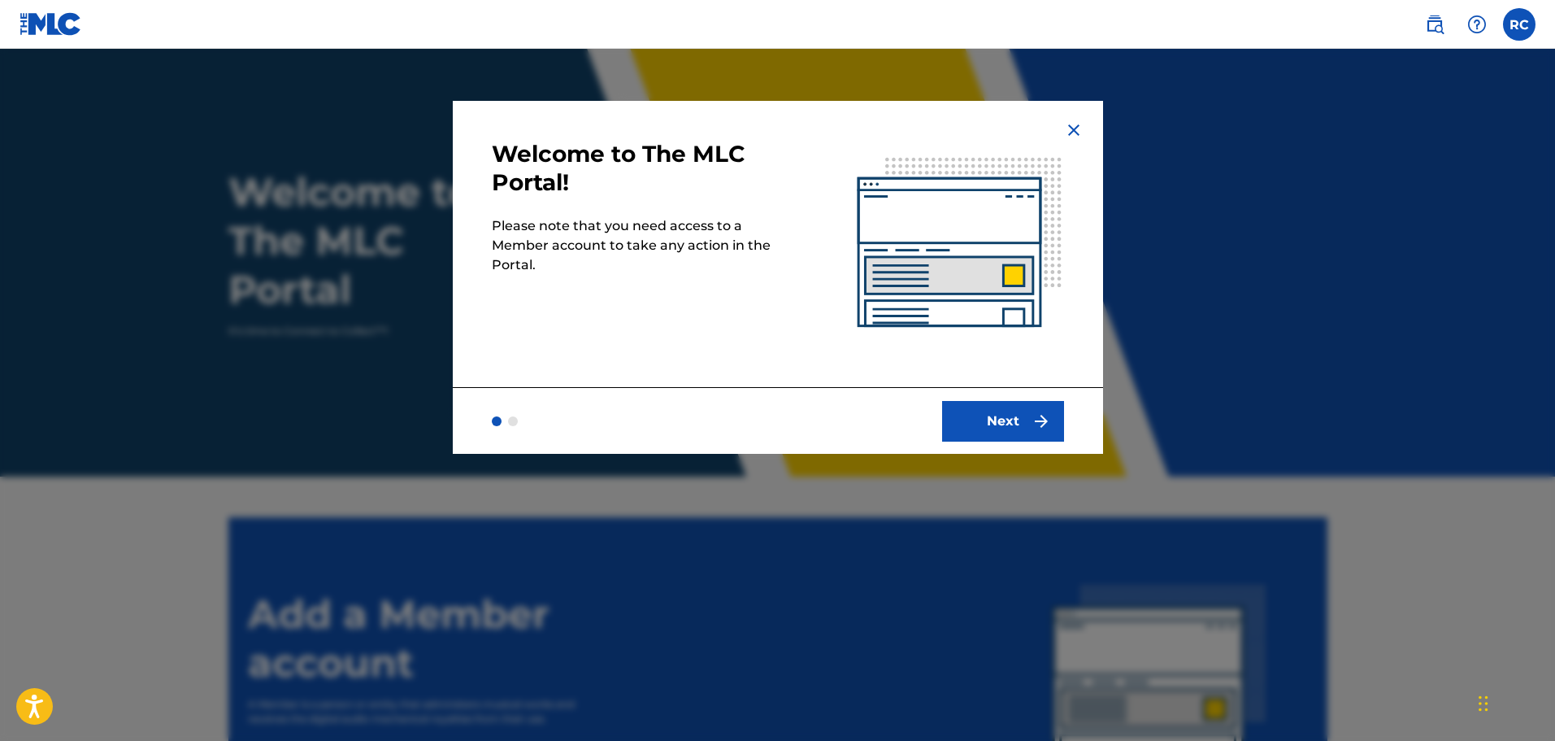
click at [975, 428] on button "Next" at bounding box center [1003, 421] width 122 height 41
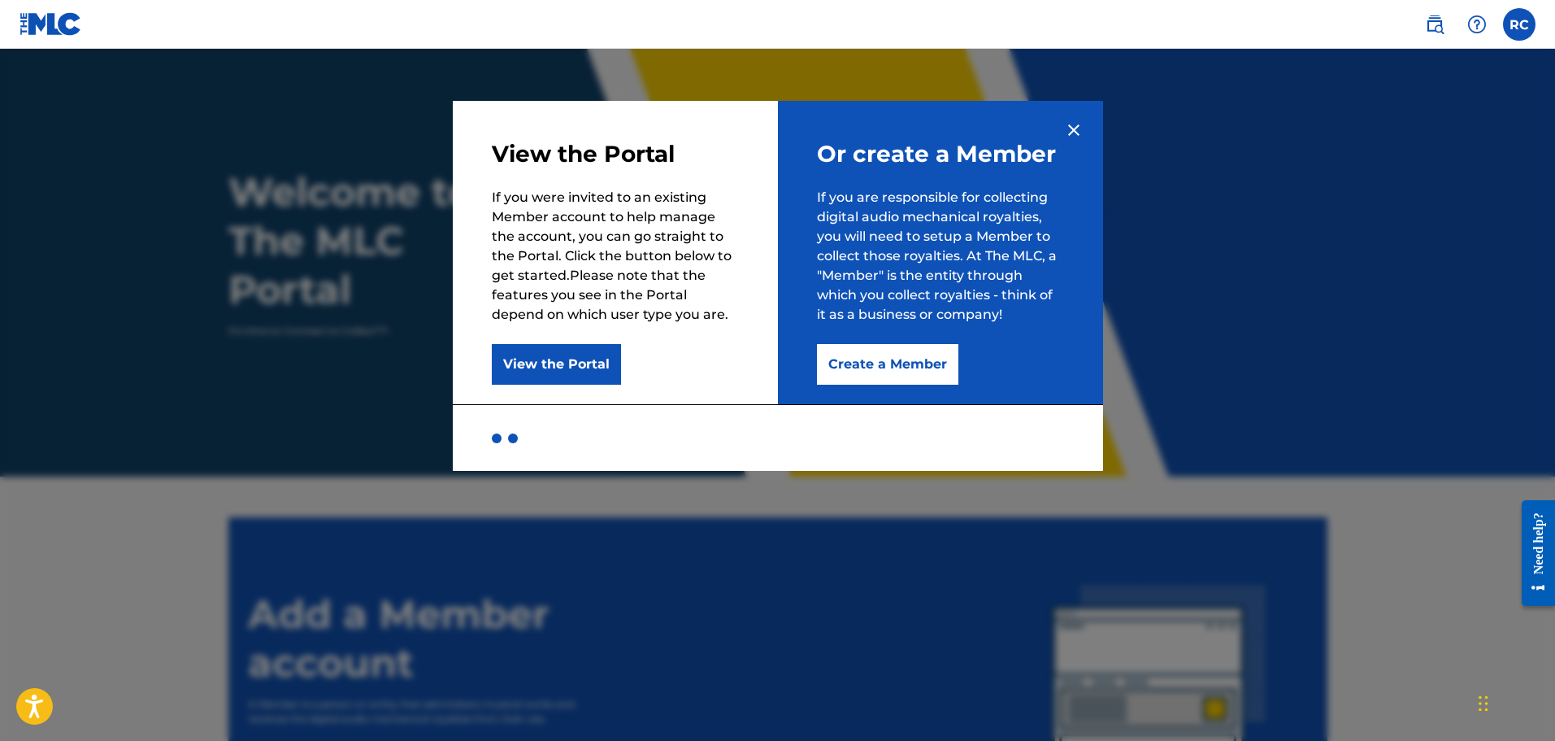
click at [881, 367] on button "Create a Member" at bounding box center [887, 364] width 141 height 41
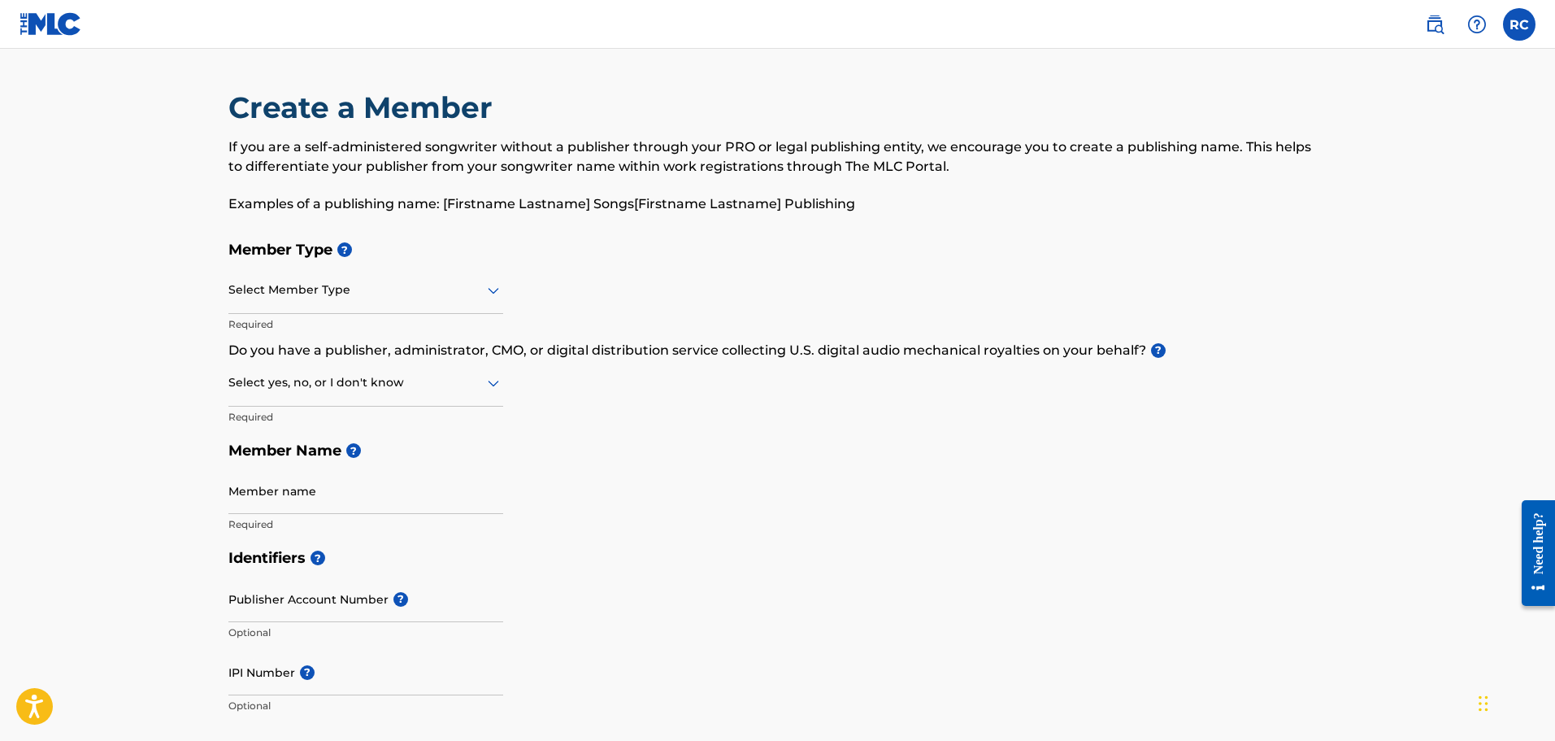
click at [332, 300] on div "Select Member Type" at bounding box center [365, 290] width 275 height 46
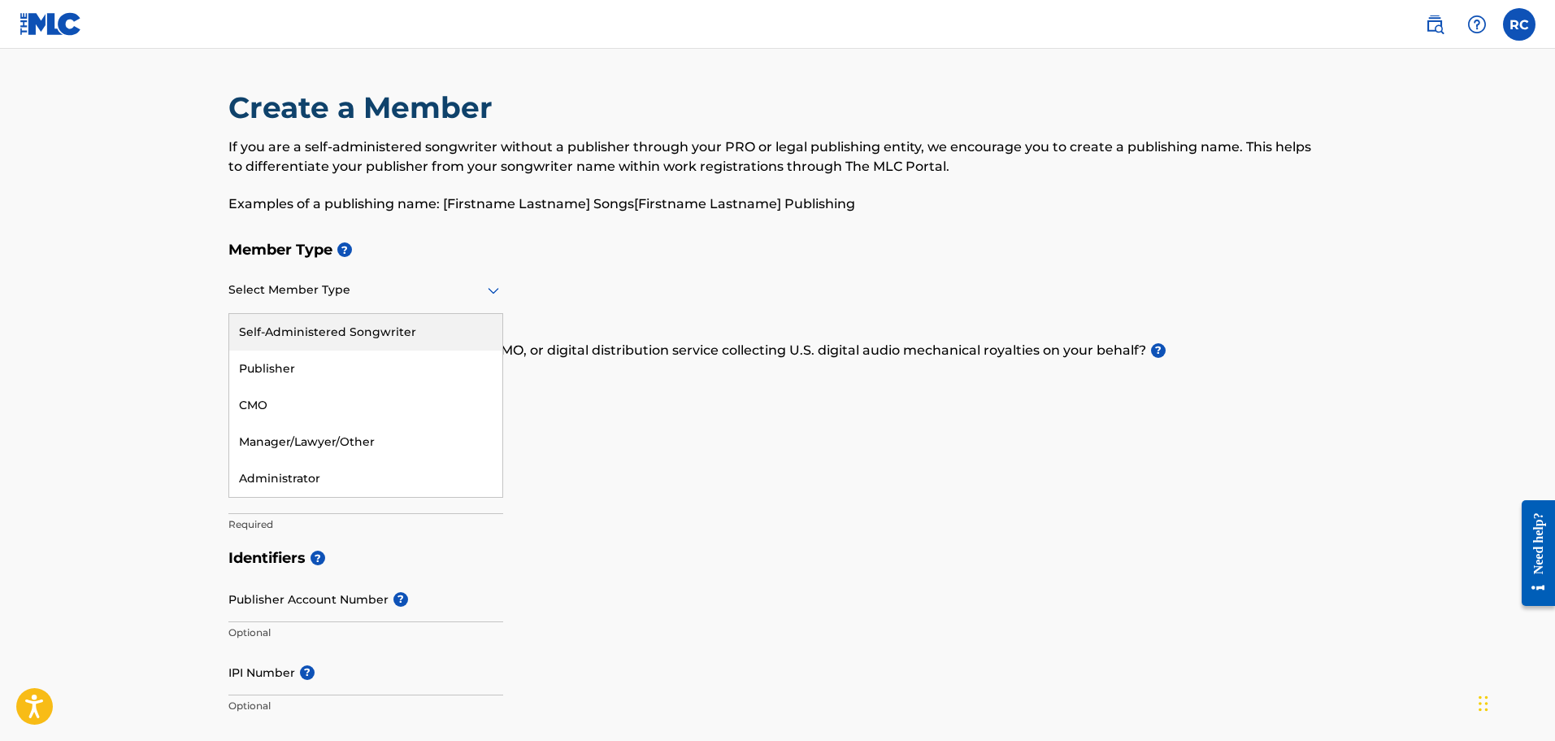
click at [331, 340] on div "Self-Administered Songwriter" at bounding box center [365, 332] width 273 height 37
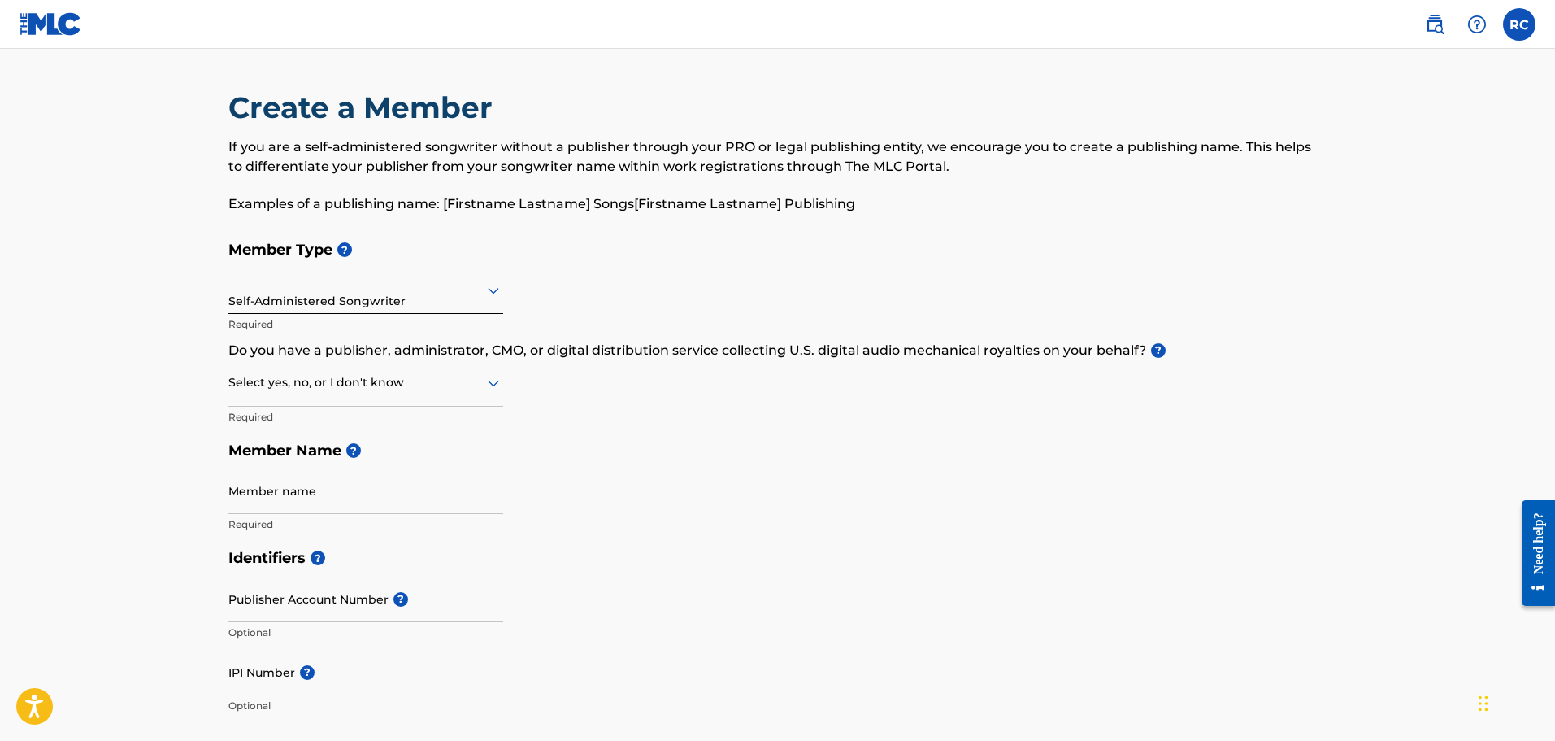
click at [472, 388] on div at bounding box center [365, 382] width 275 height 20
click at [354, 460] on div "No" at bounding box center [365, 461] width 273 height 37
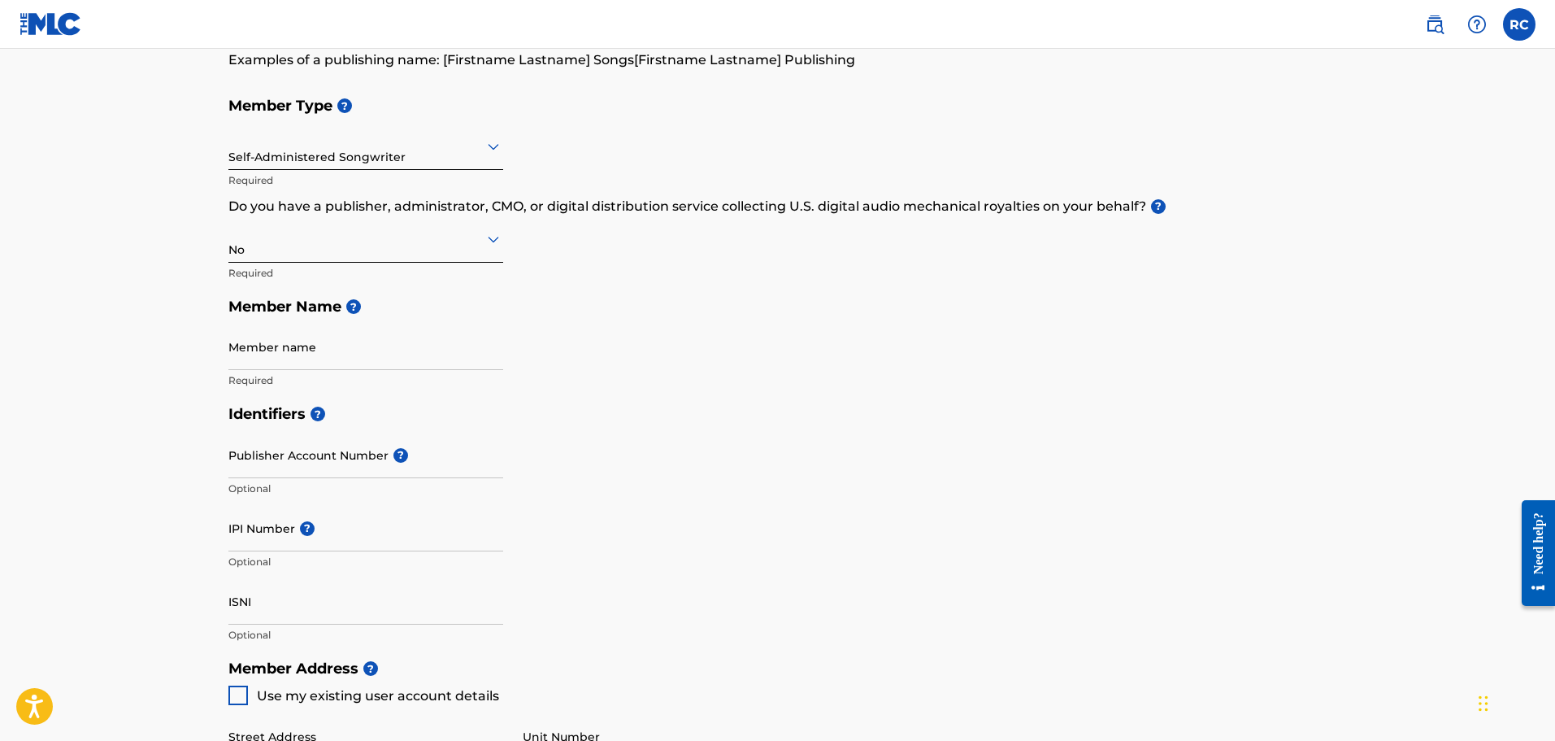
scroll to position [145, 0]
click at [359, 361] on input "Member name" at bounding box center [365, 346] width 275 height 46
type input "[PERSON_NAME]"
type input "[STREET_ADDRESS]"
click at [419, 467] on input "Publisher Account Number ?" at bounding box center [365, 454] width 275 height 46
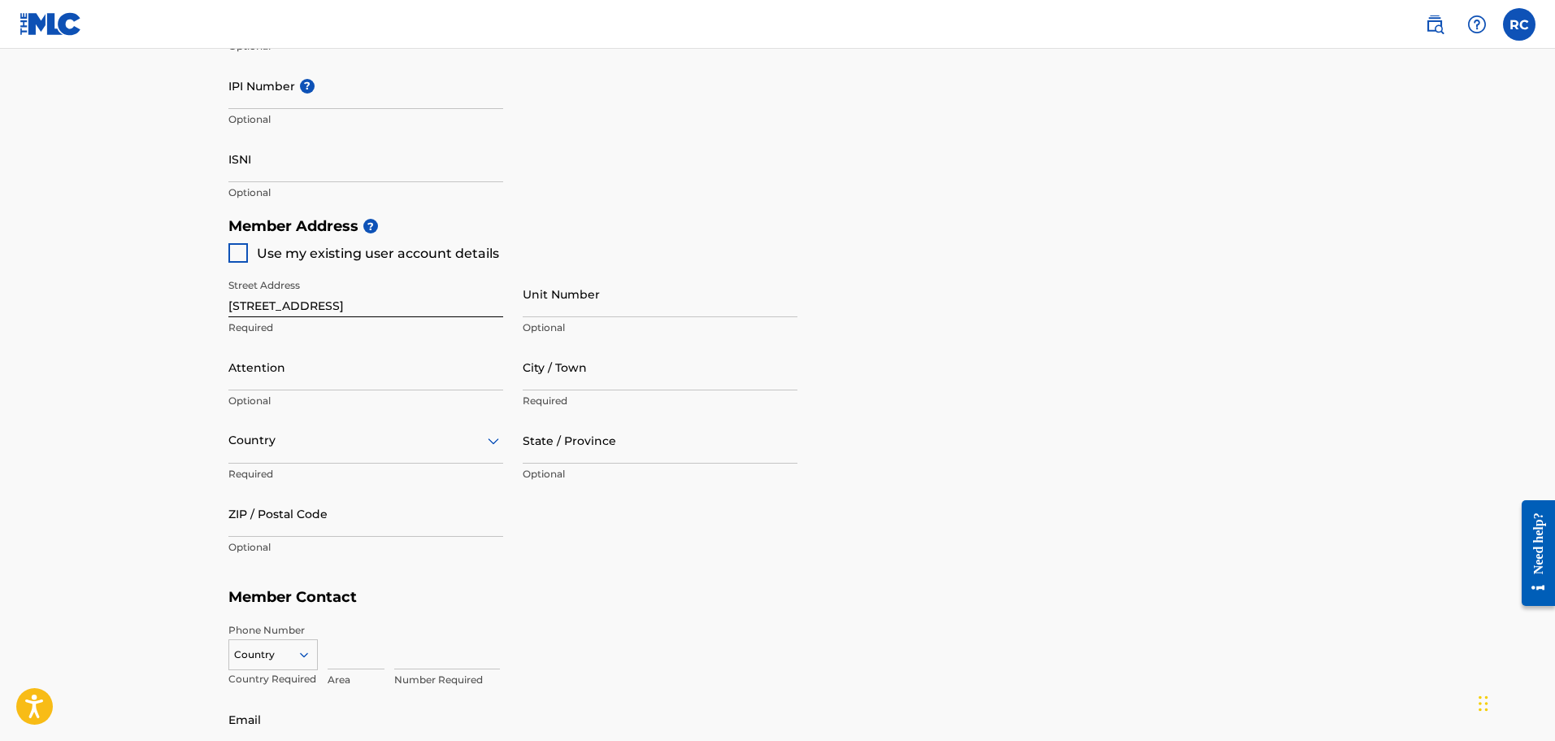
scroll to position [589, 0]
click at [237, 249] on div at bounding box center [238, 250] width 20 height 20
type input "[PERSON_NAME]"
type input "22101"
type input "571"
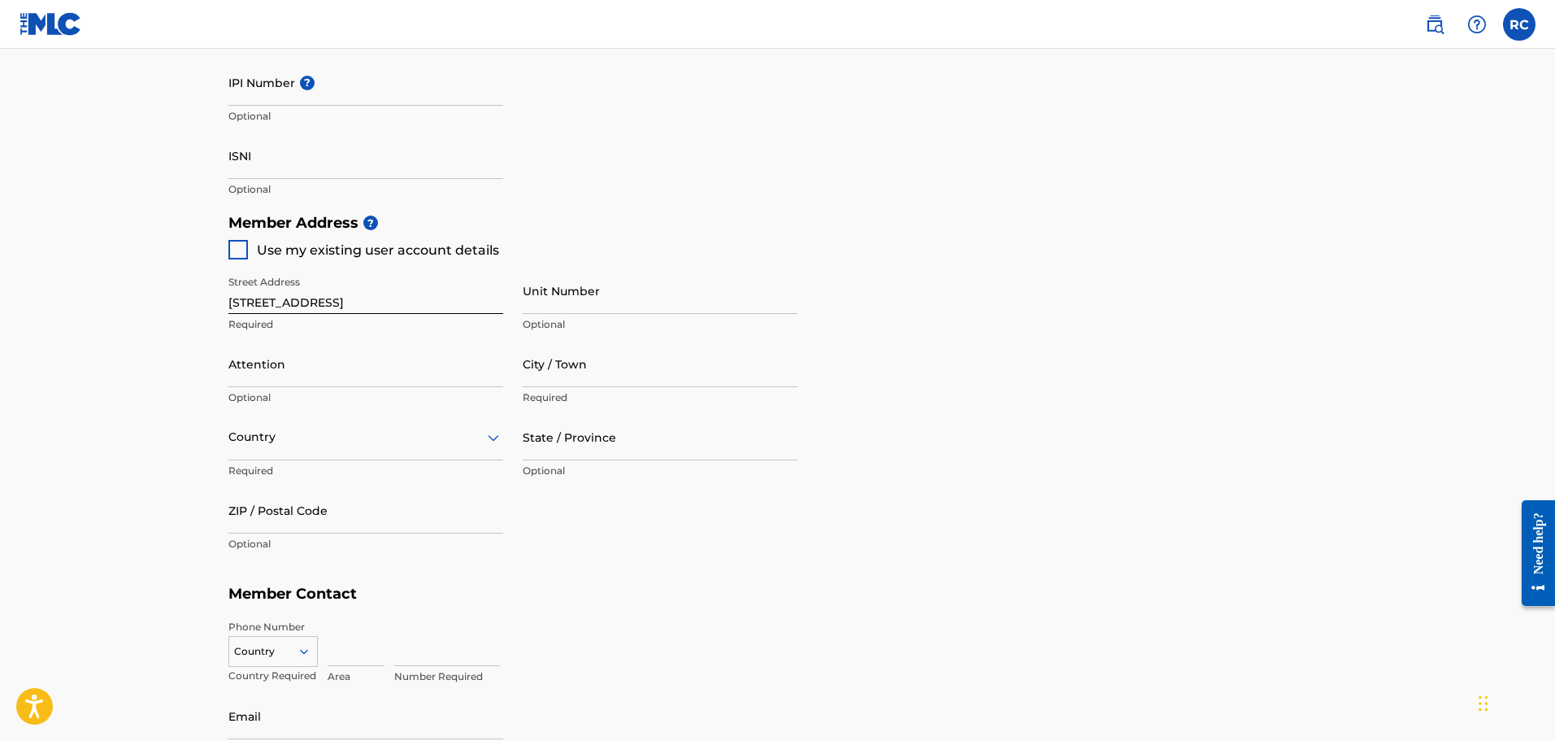
type input "6996909"
type input "[EMAIL_ADDRESS][DOMAIN_NAME]"
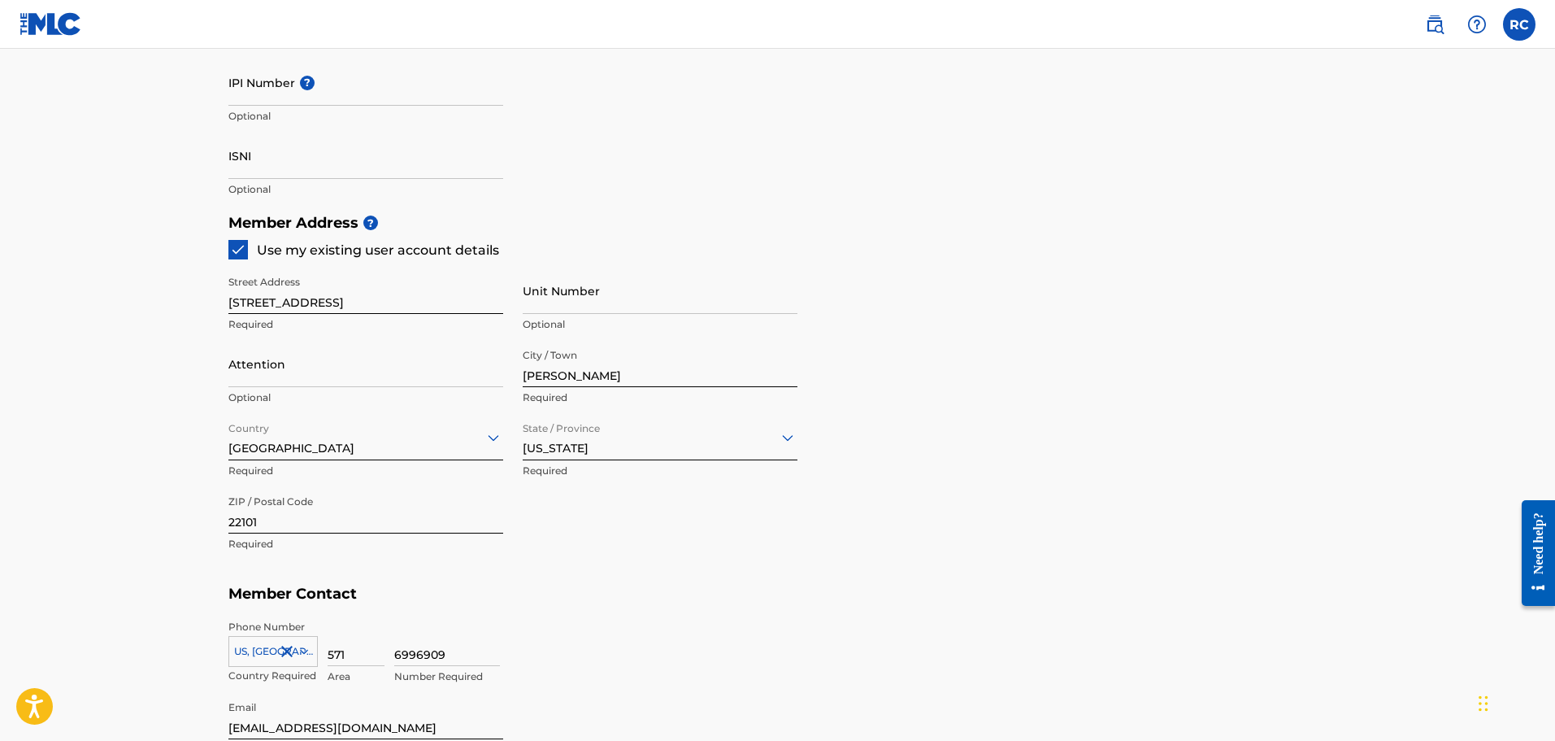
scroll to position [846, 0]
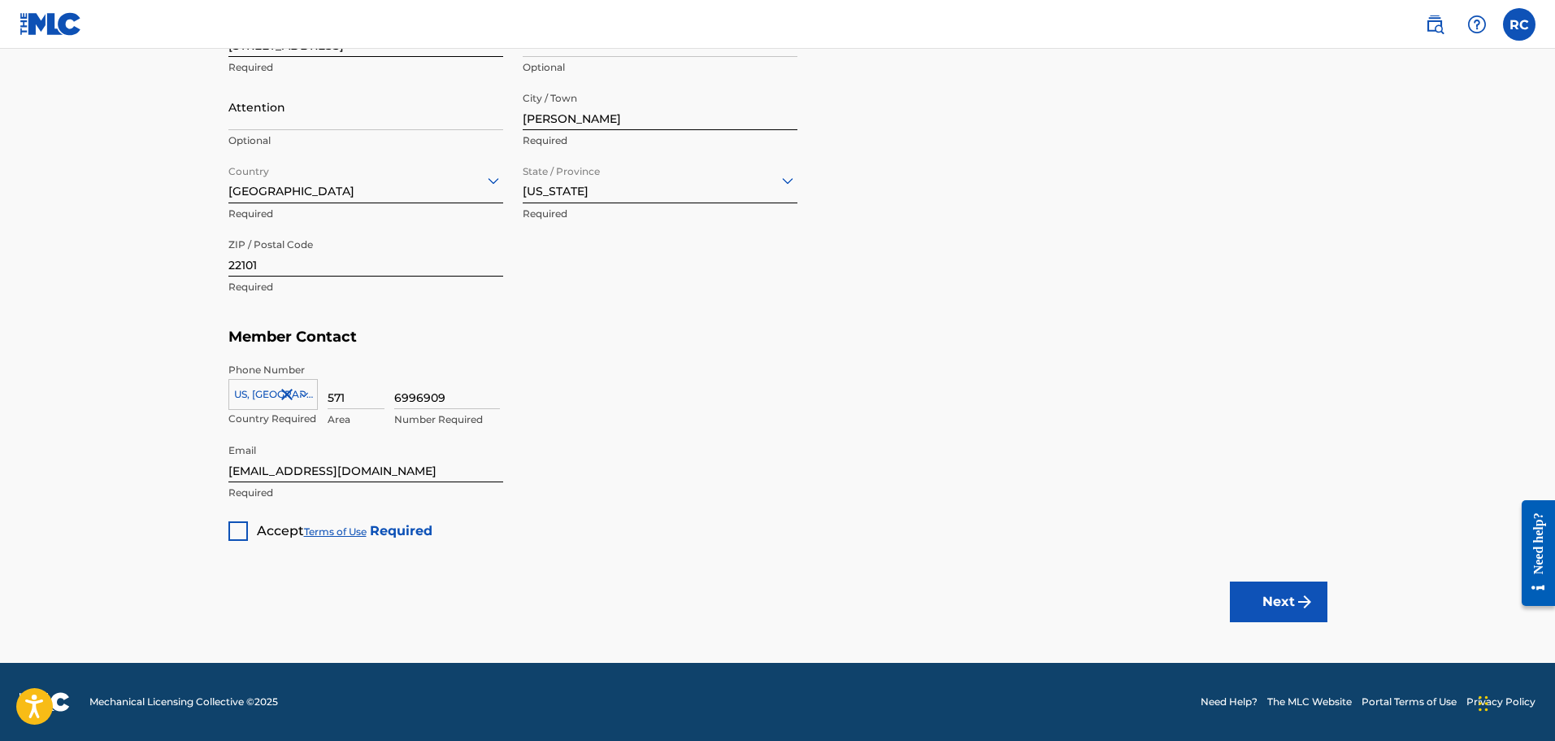
click at [246, 532] on div at bounding box center [238, 531] width 20 height 20
click at [1261, 598] on button "Next" at bounding box center [1279, 601] width 98 height 41
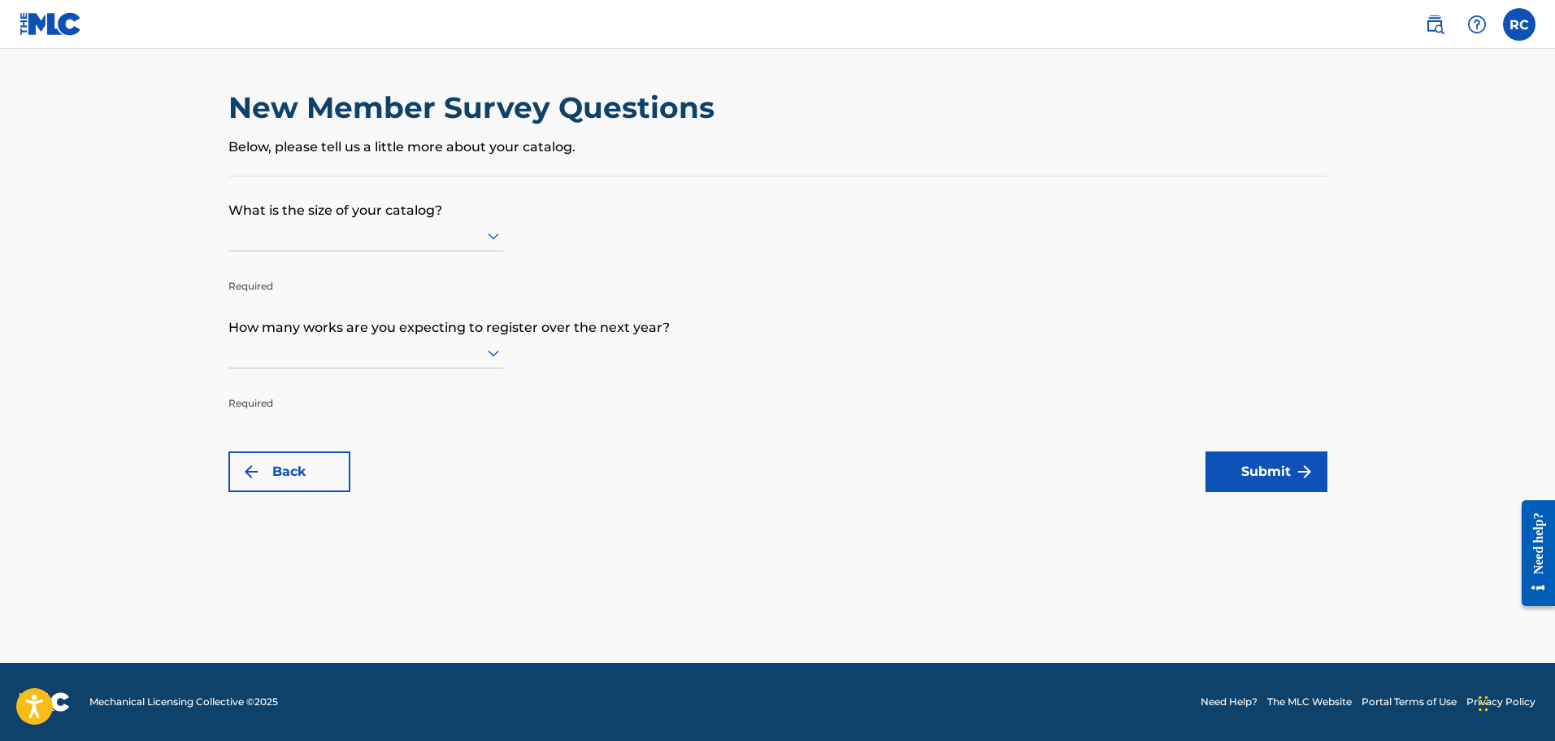
click at [409, 237] on div at bounding box center [365, 235] width 275 height 20
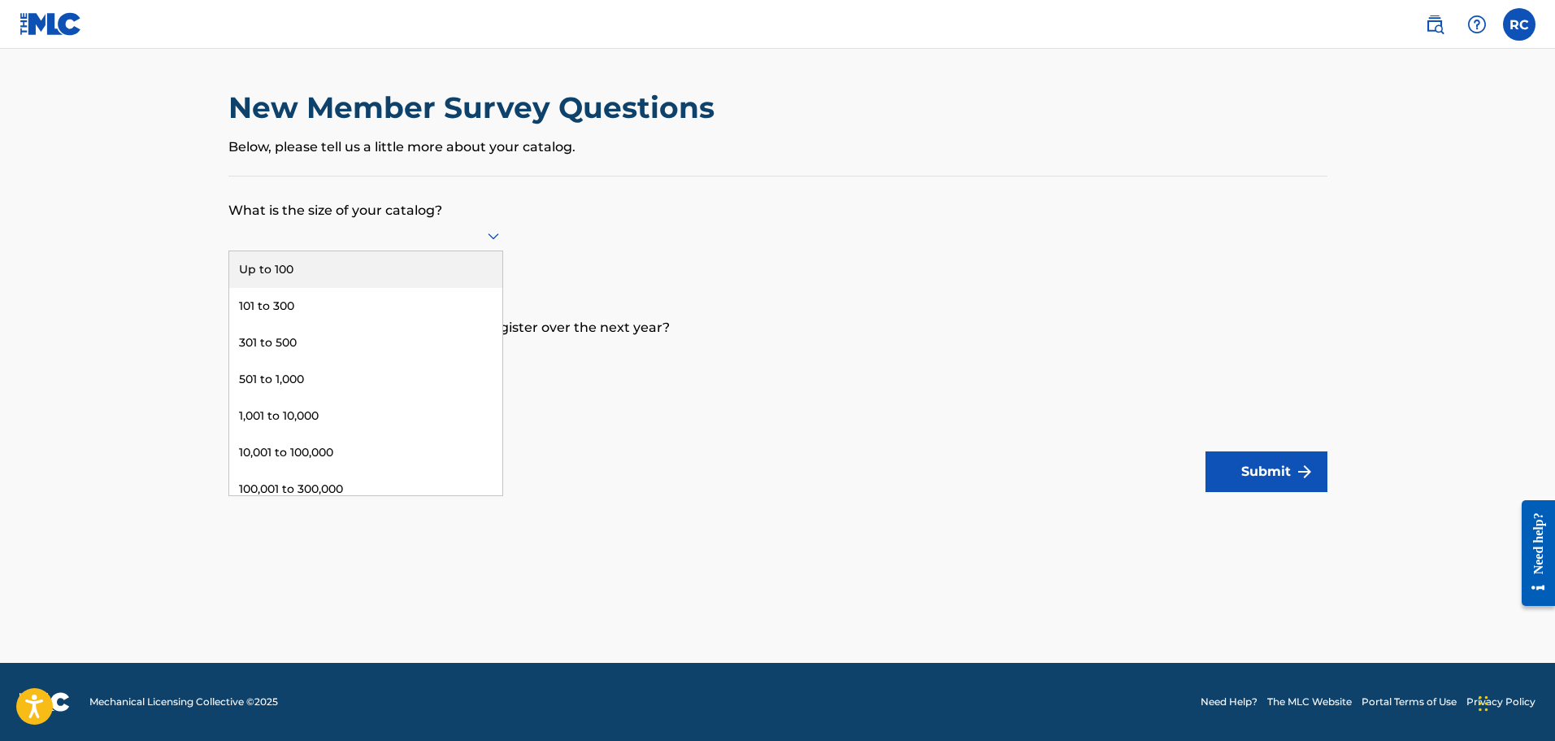
click at [358, 265] on div "Up to 100" at bounding box center [365, 269] width 273 height 37
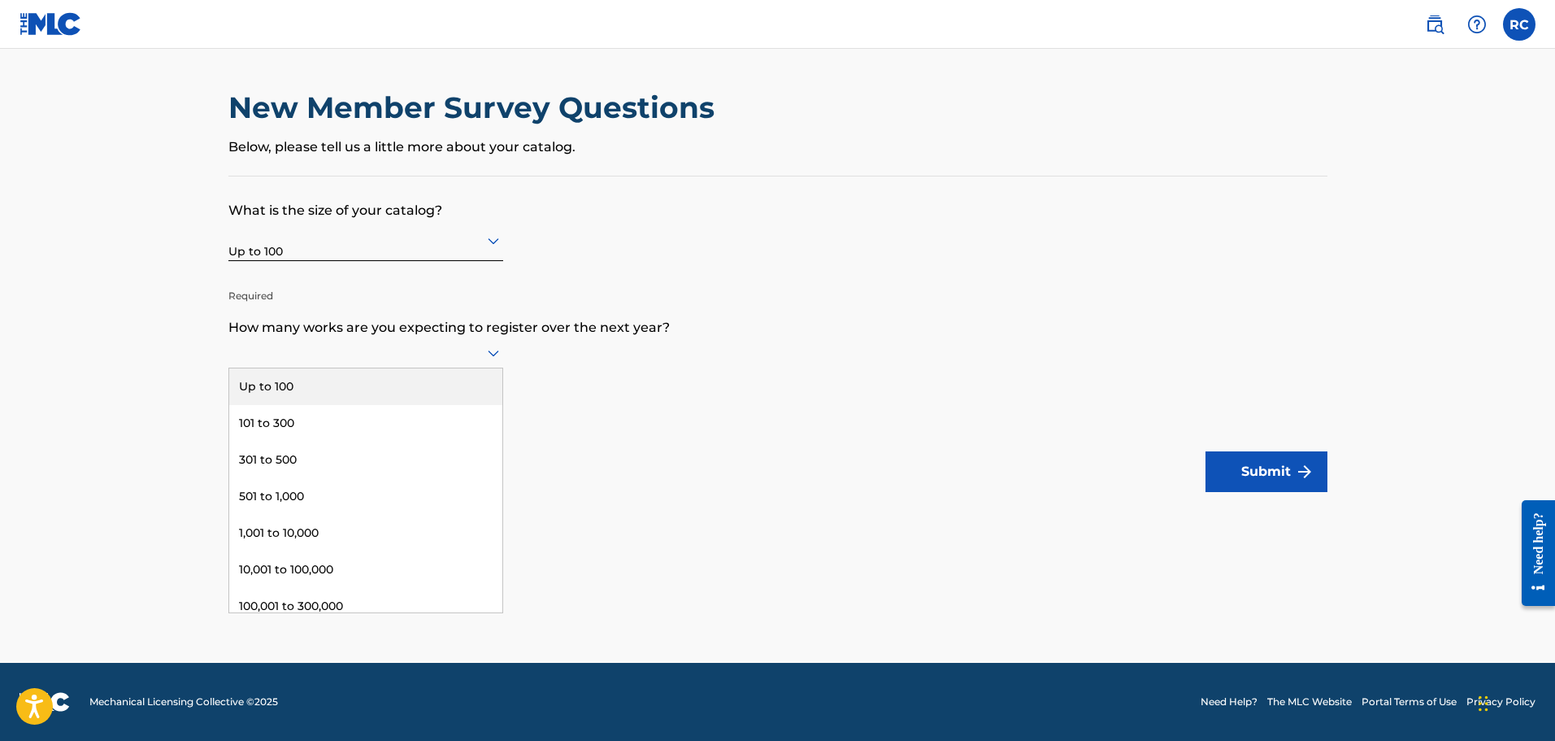
click at [494, 352] on icon at bounding box center [494, 353] width 20 height 20
click at [394, 380] on div "Up to 100" at bounding box center [365, 386] width 273 height 37
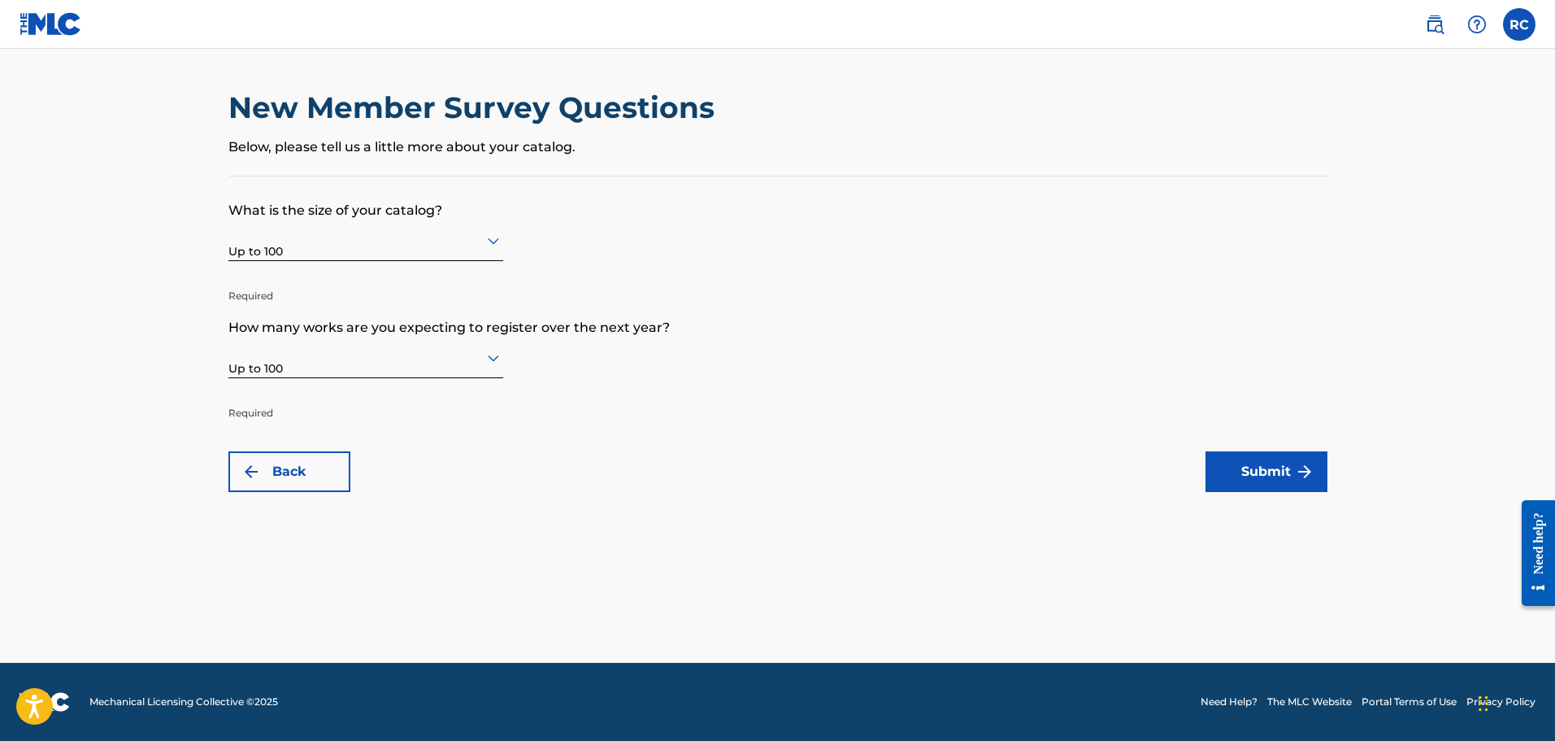
click at [1259, 483] on button "Submit" at bounding box center [1267, 471] width 122 height 41
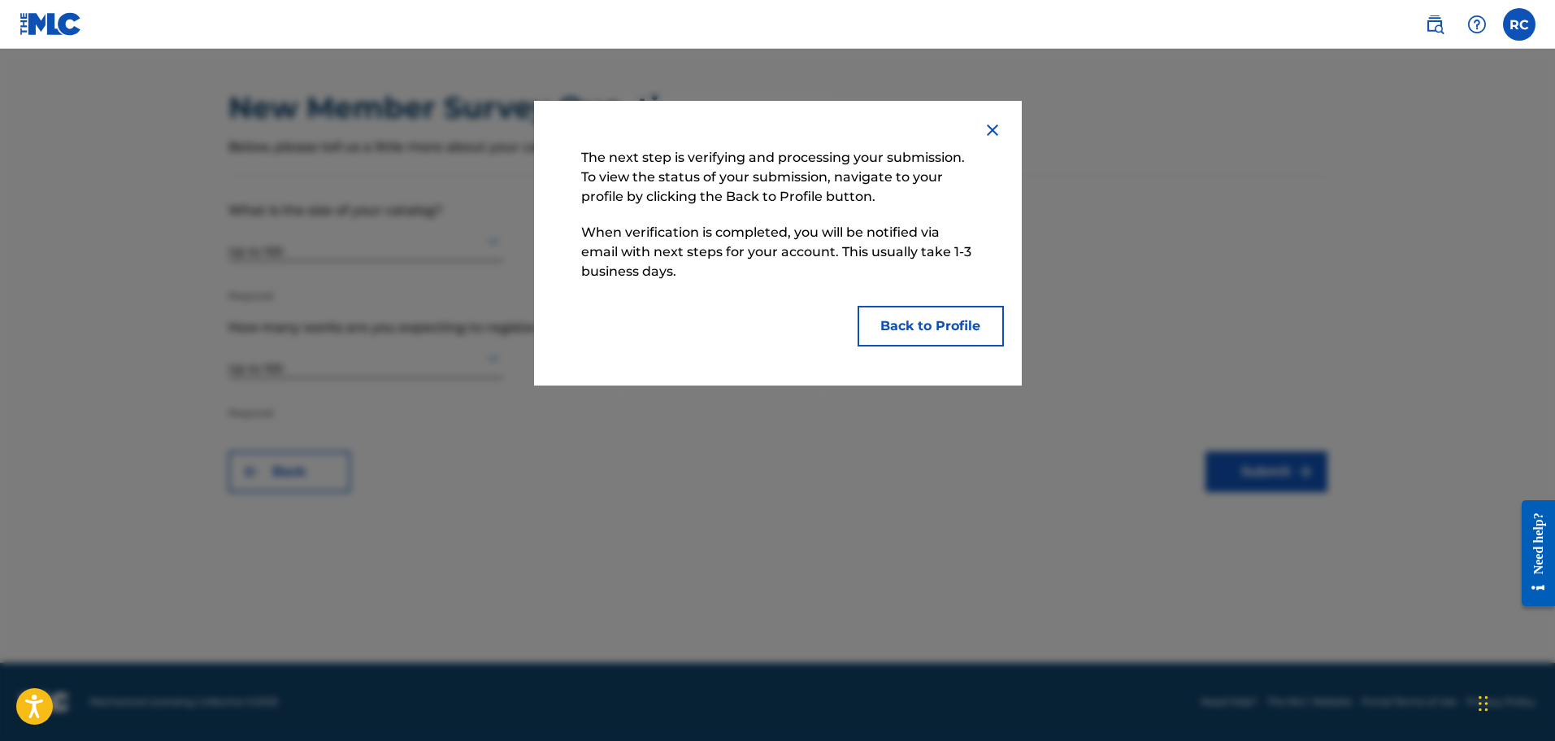
click at [990, 128] on img at bounding box center [993, 130] width 20 height 20
